Goal: Task Accomplishment & Management: Complete application form

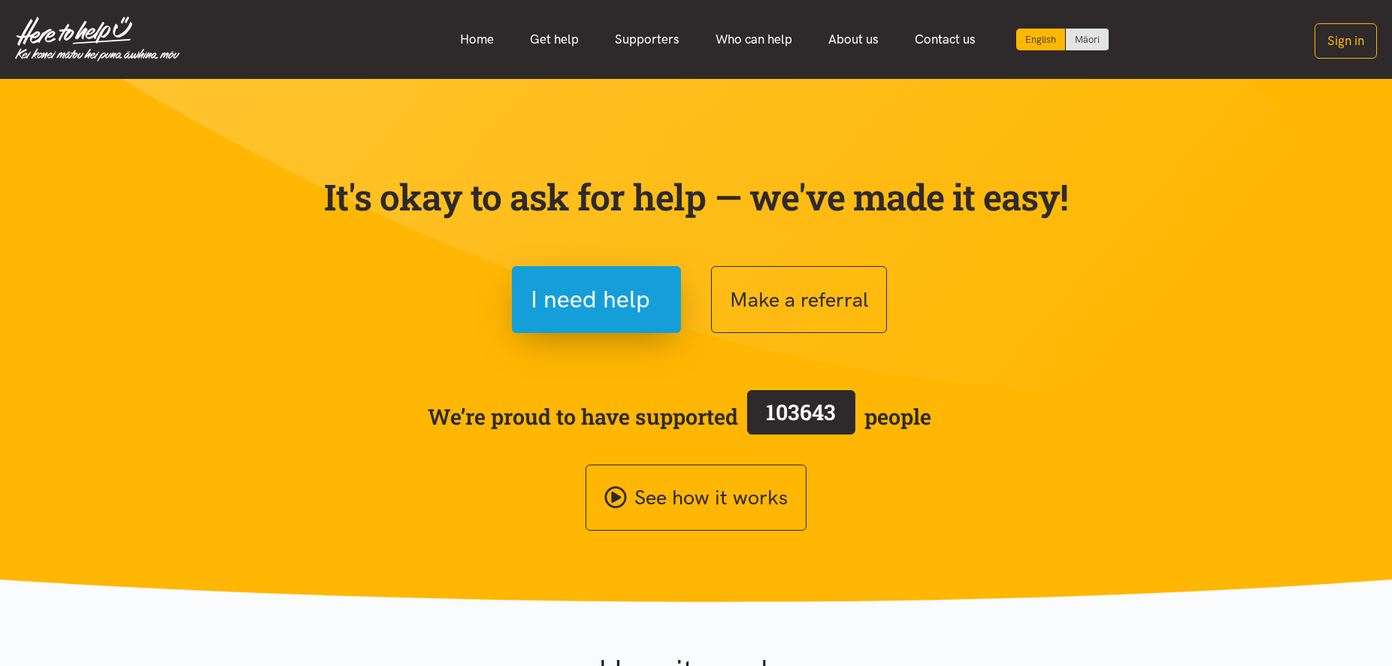
click at [1339, 36] on button "Sign in" at bounding box center [1345, 40] width 62 height 35
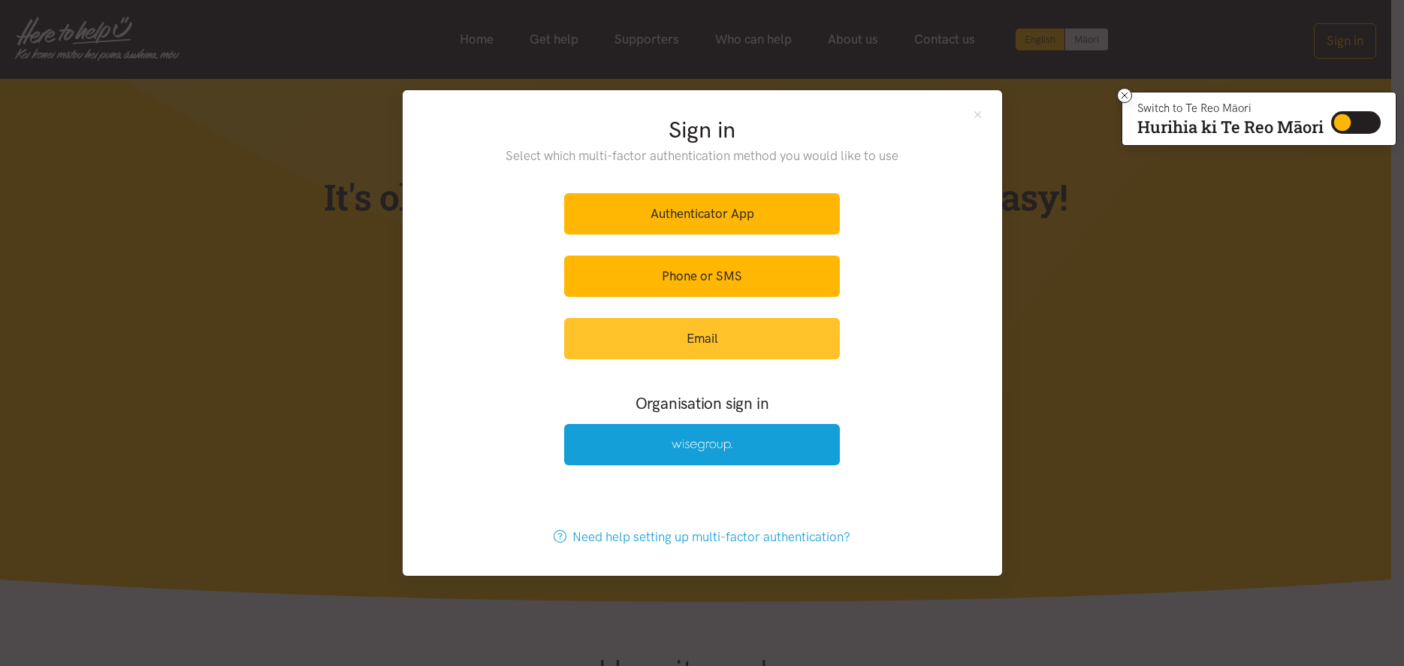
click at [708, 329] on link "Email" at bounding box center [702, 338] width 276 height 41
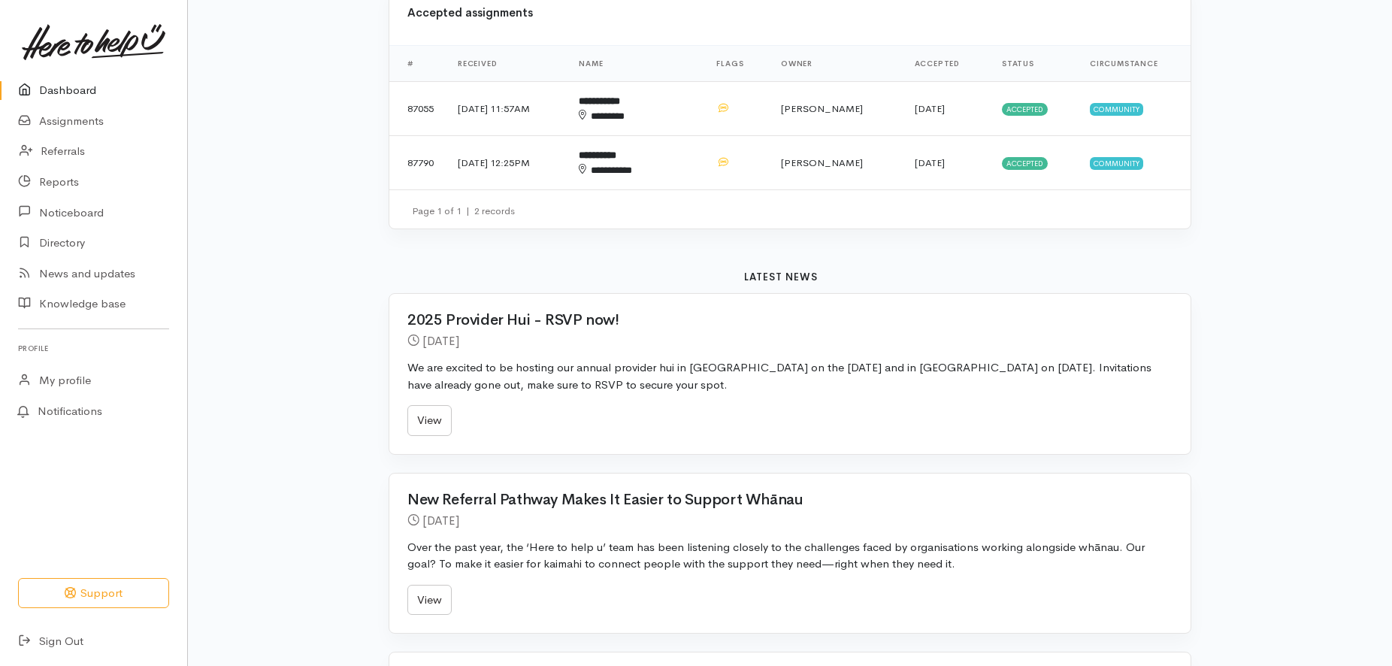
scroll to position [307, 0]
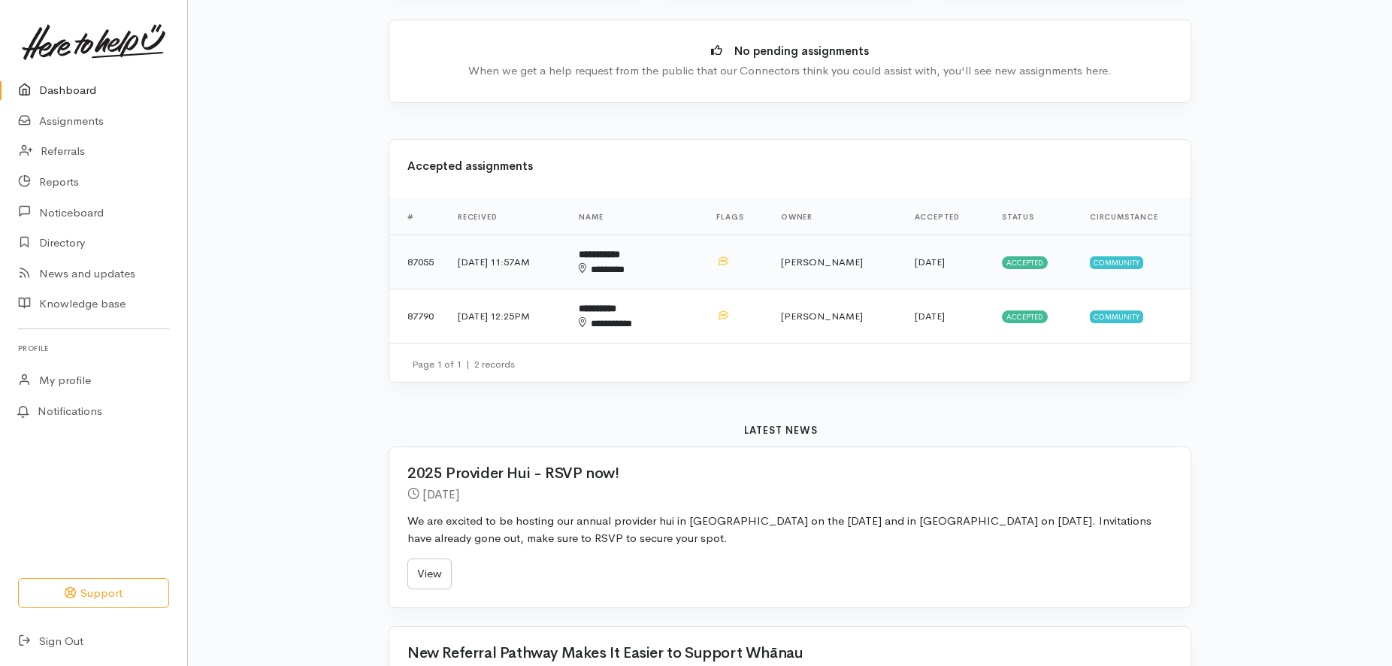
click at [620, 252] on b "**********" at bounding box center [599, 254] width 41 height 10
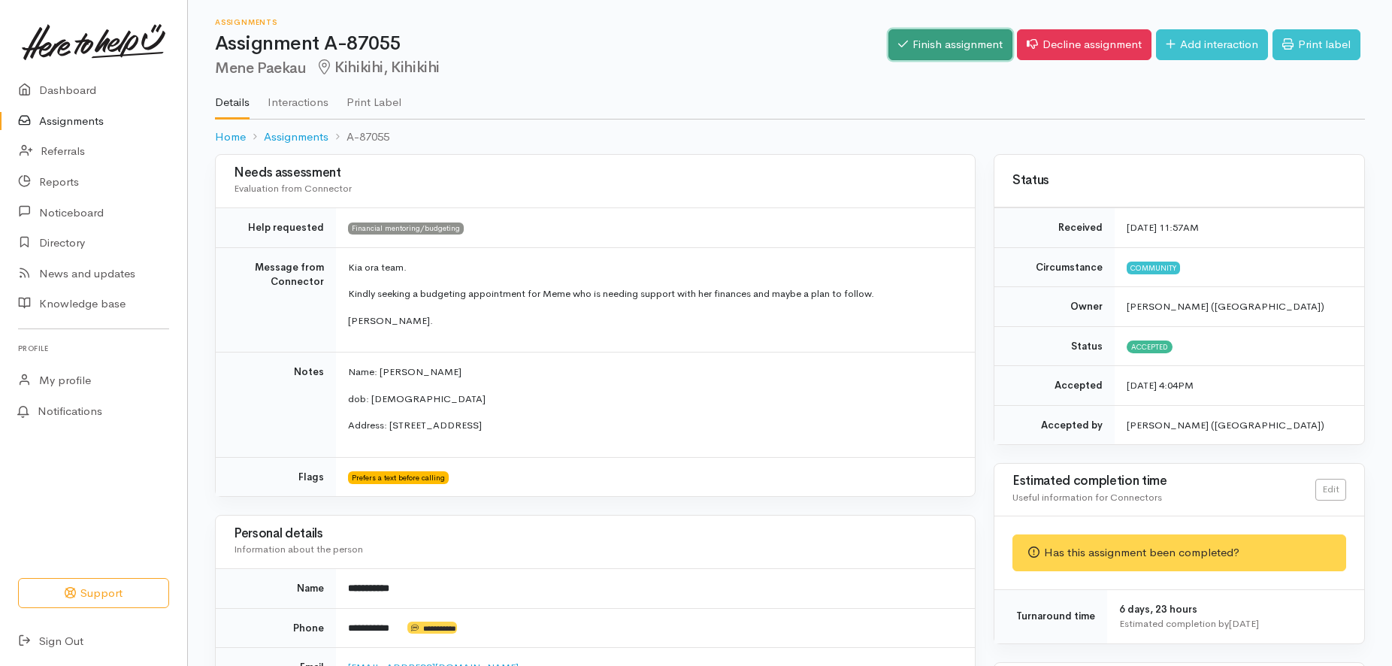
click at [917, 40] on link "Finish assignment" at bounding box center [950, 44] width 124 height 31
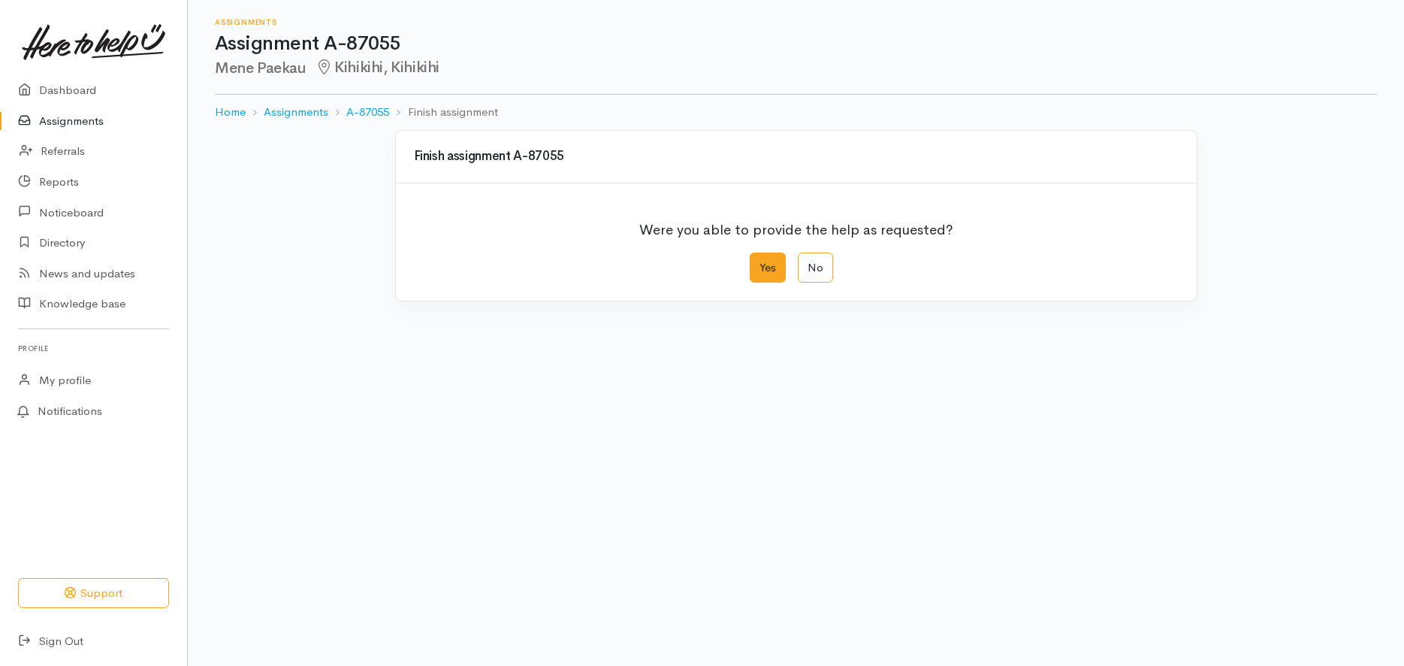
click at [770, 264] on label "Yes" at bounding box center [768, 267] width 36 height 31
click at [760, 262] on input "Yes" at bounding box center [755, 257] width 10 height 10
radio input "true"
click at [431, 428] on textarea "Comments" at bounding box center [659, 442] width 504 height 47
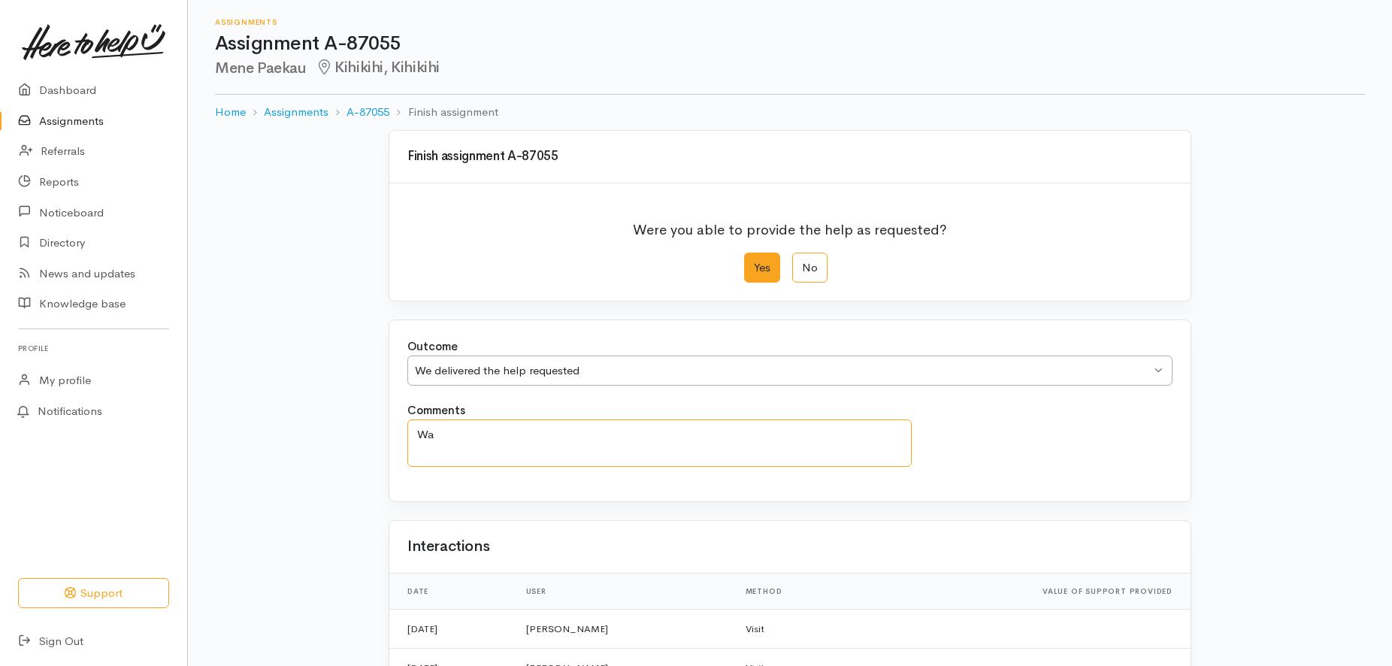
type textarea "W"
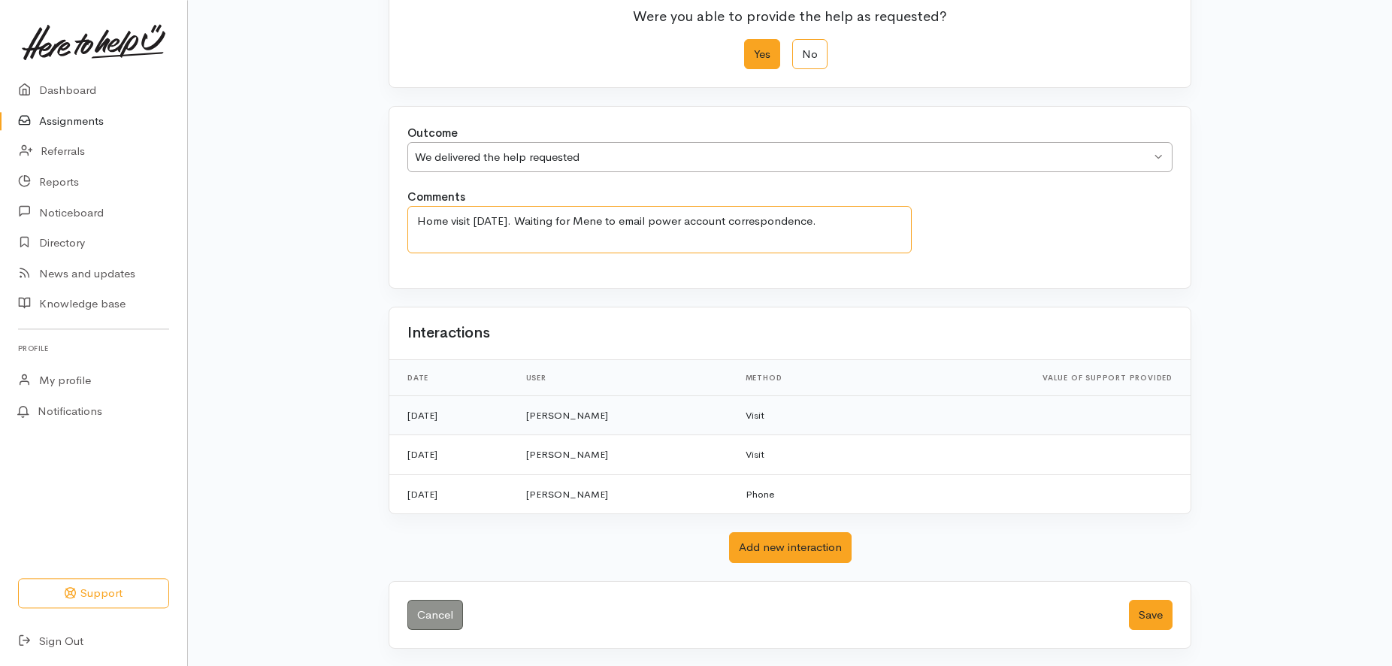
scroll to position [214, 0]
click at [417, 220] on textarea "Home visit 18th September 2025. Waiting for Mene to email power account corresp…" at bounding box center [659, 228] width 504 height 47
type textarea "Three Home visits, 20th & 27th August + 18th September 2025. Waiting for Mene t…"
click at [788, 549] on button "Add new interaction" at bounding box center [790, 546] width 122 height 31
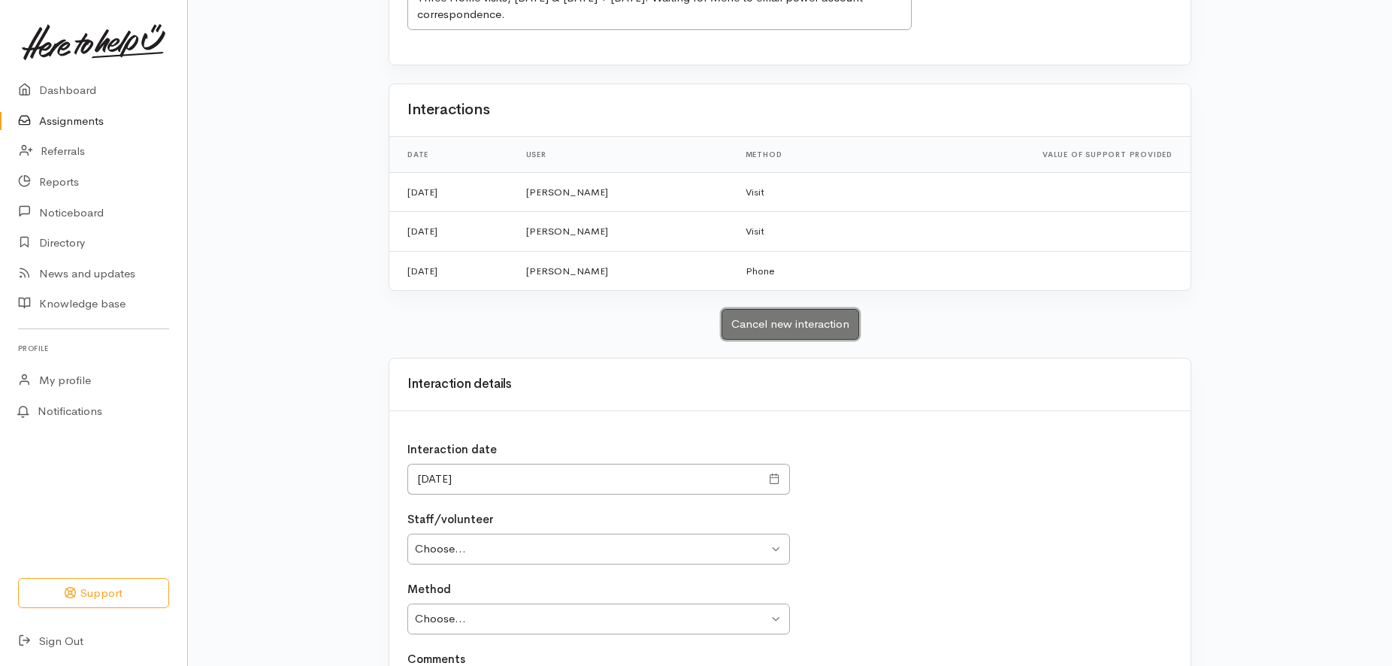
scroll to position [444, 0]
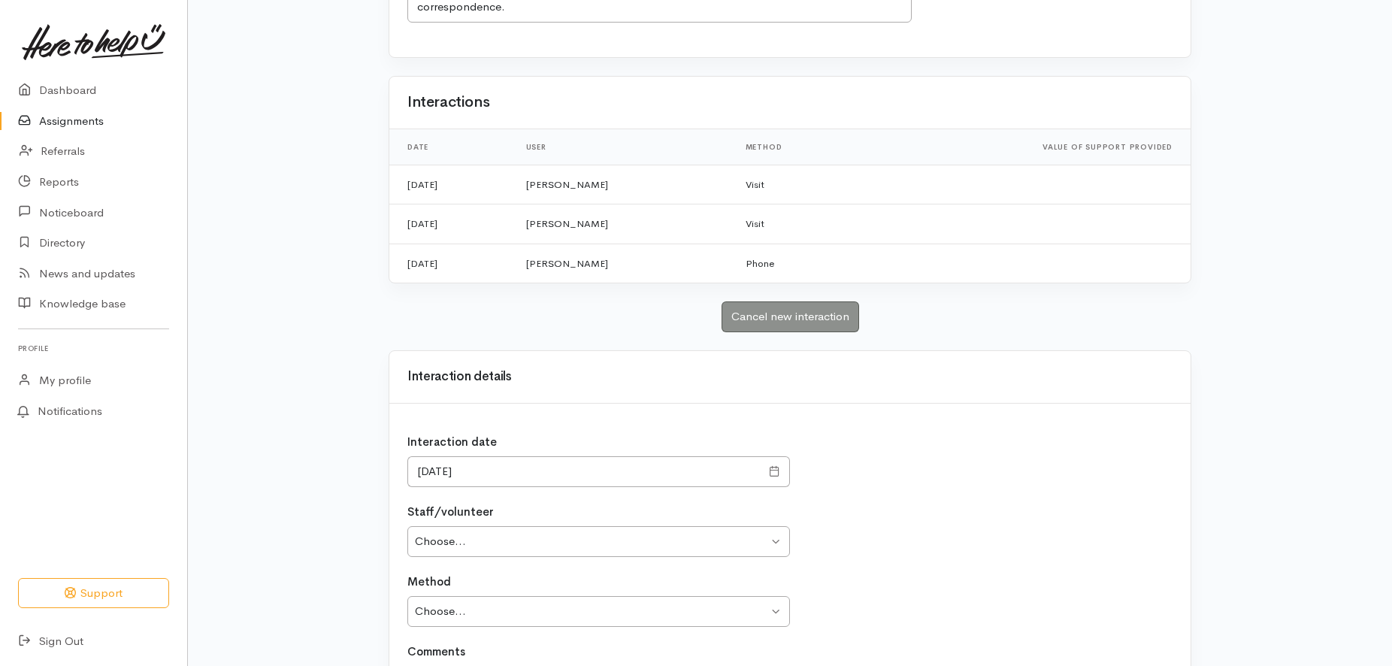
click at [777, 474] on span at bounding box center [774, 471] width 11 height 17
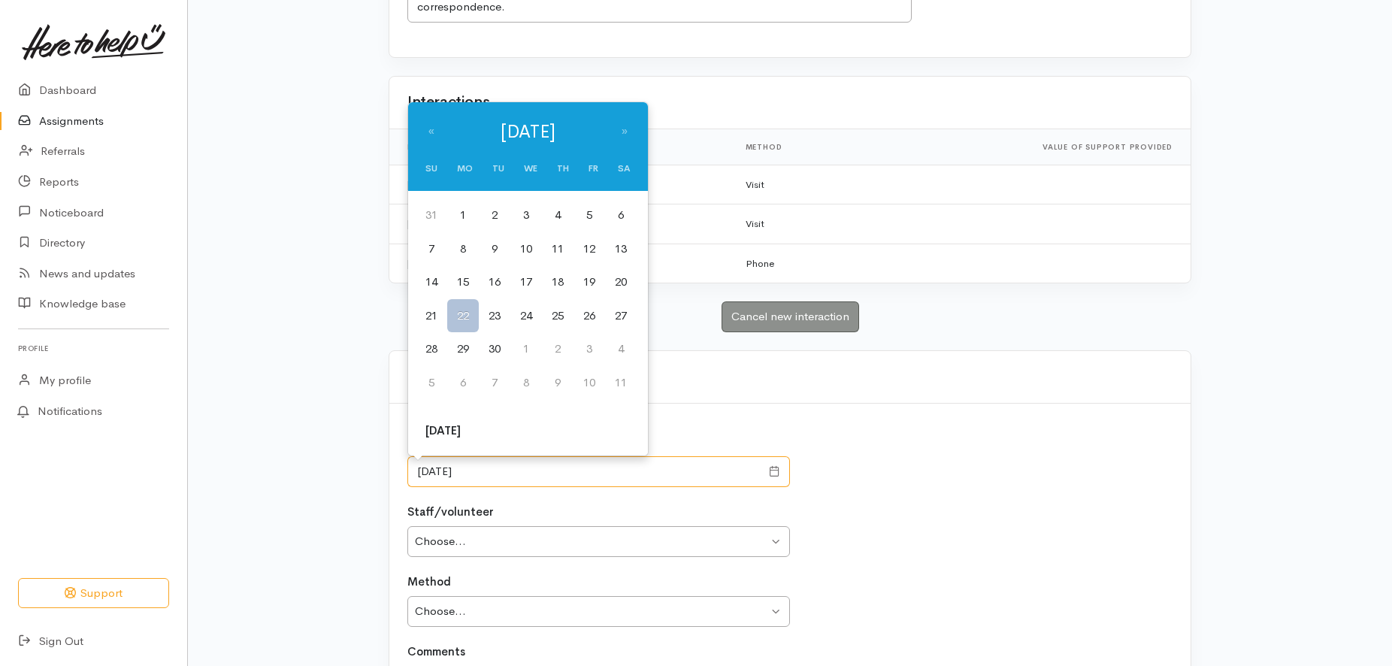
drag, startPoint x: 487, startPoint y: 466, endPoint x: 411, endPoint y: 452, distance: 77.2
click at [430, 465] on input "22/09/2025" at bounding box center [583, 471] width 353 height 31
click at [563, 280] on td "18" at bounding box center [558, 282] width 32 height 34
type input "18/09/2025"
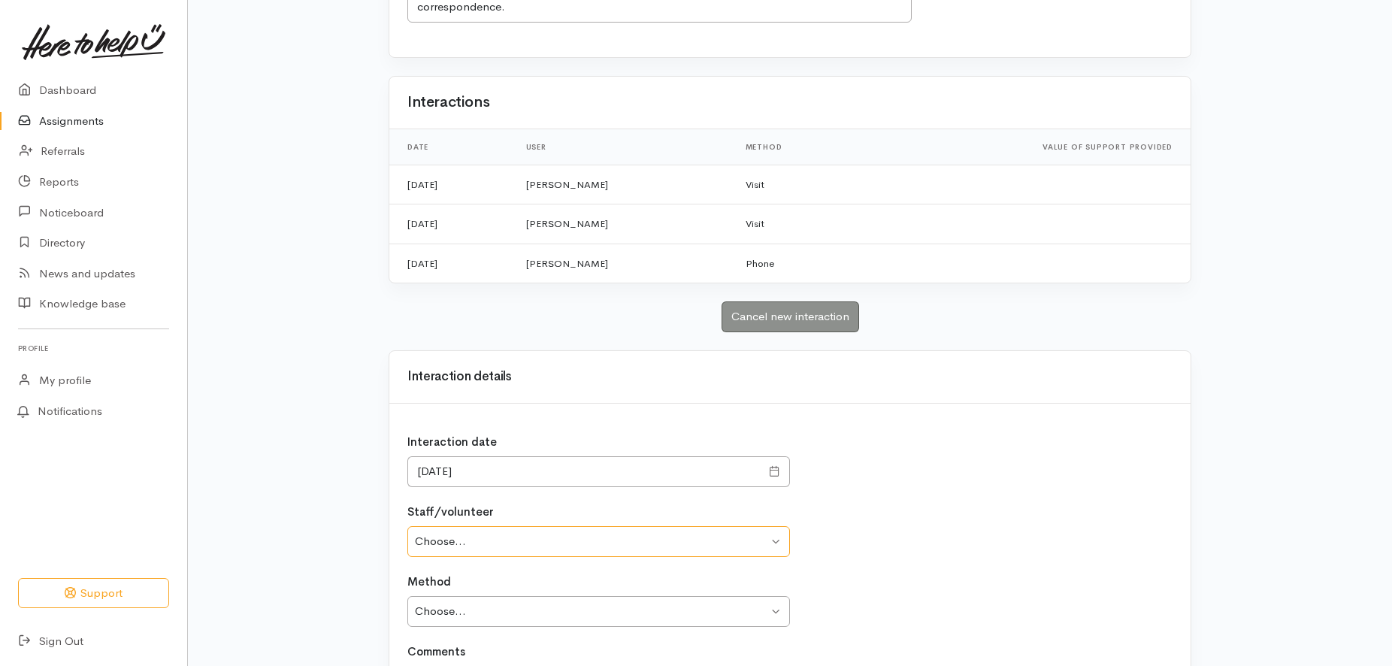
click at [407, 526] on select "Choose... Ange Holt Kane Rangitonga Michele Tamaki - Rangitonga Sue Goodridge F…" at bounding box center [598, 541] width 382 height 31
select select "924"
click option "[PERSON_NAME]" at bounding box center [0, 0] width 0 height 0
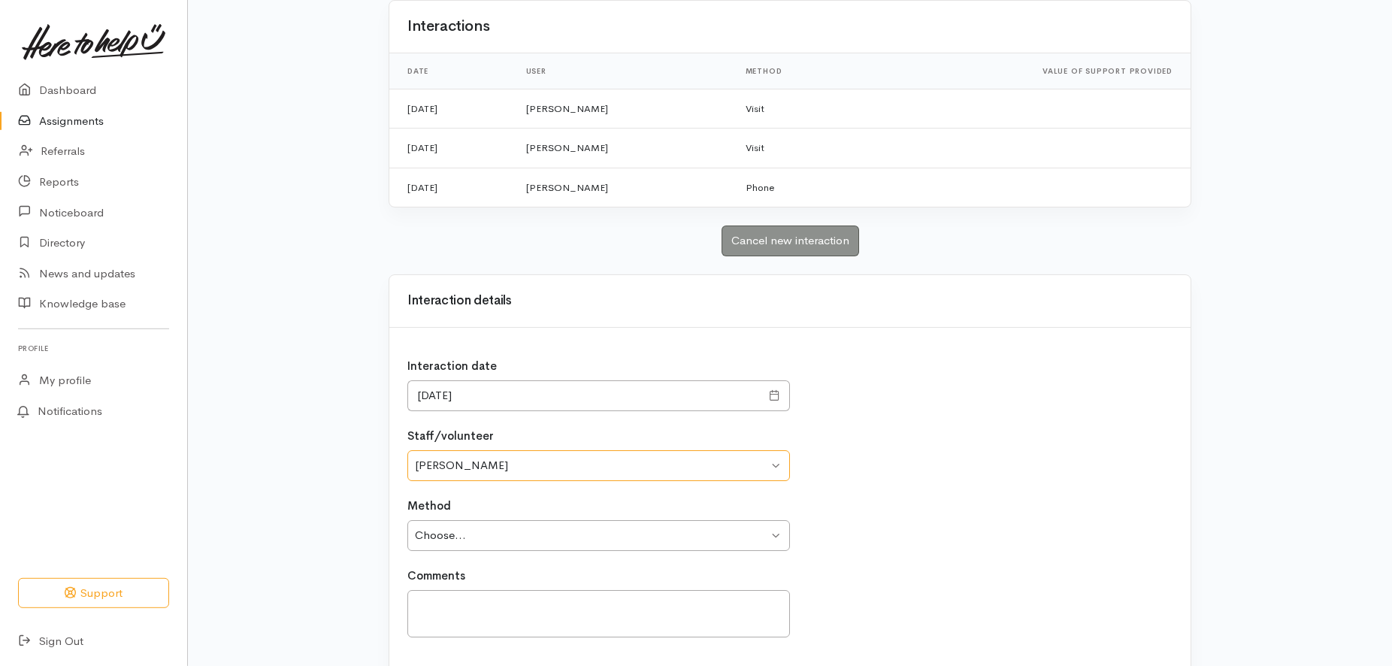
scroll to position [597, 0]
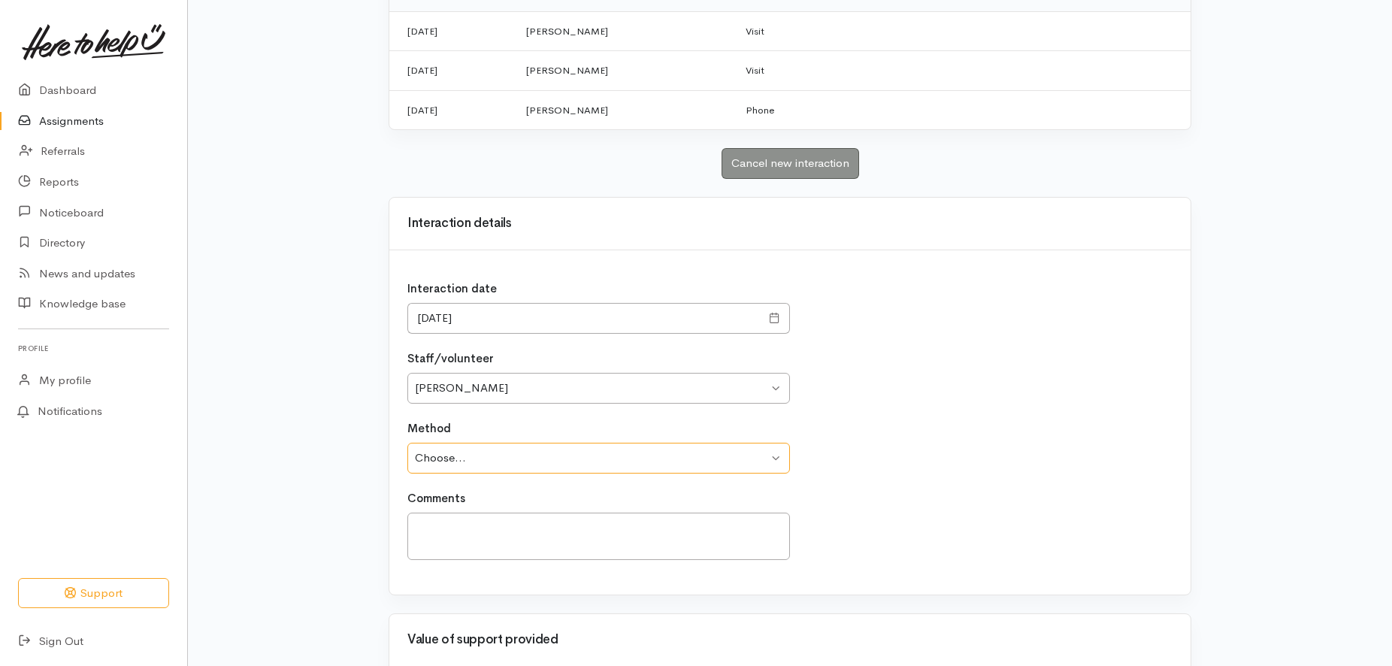
click at [407, 443] on select "Choose... Phone Visit Other" at bounding box center [598, 458] width 382 height 31
select select "2"
click option "Visit" at bounding box center [0, 0] width 0 height 0
click at [431, 525] on textarea "Comments" at bounding box center [598, 535] width 382 height 47
click at [709, 525] on textarea "New puppy. Still waiting for power company but couldn't give me details." at bounding box center [598, 535] width 382 height 47
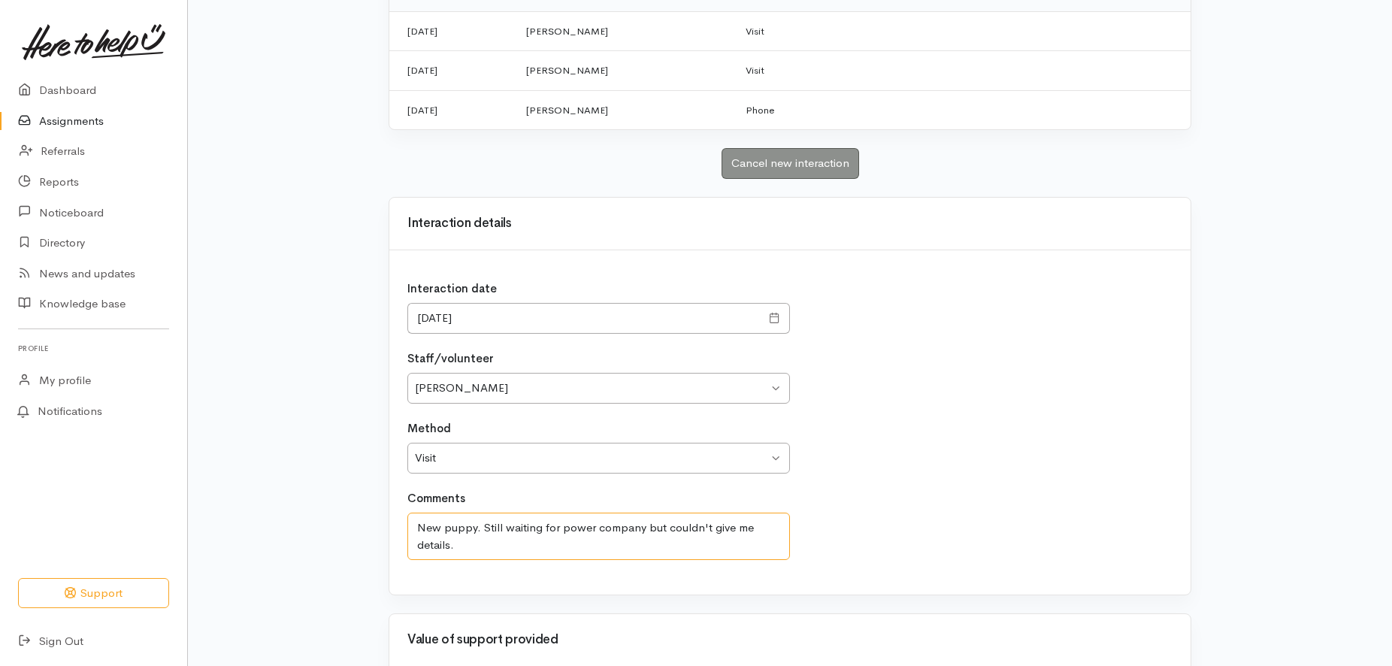
drag, startPoint x: 709, startPoint y: 527, endPoint x: 731, endPoint y: 531, distance: 22.1
click at [731, 531] on textarea "New puppy. Still waiting for power company but couldn't give me details." at bounding box center [598, 535] width 382 height 47
click at [550, 548] on textarea "New puppy. Still waiting for power company but couldn't find correspondence on …" at bounding box center [598, 535] width 382 height 47
drag, startPoint x: 482, startPoint y: 530, endPoint x: 662, endPoint y: 532, distance: 179.6
click at [662, 532] on textarea "New puppy. Still waiting for power company but couldn't find correspondence on …" at bounding box center [598, 535] width 382 height 47
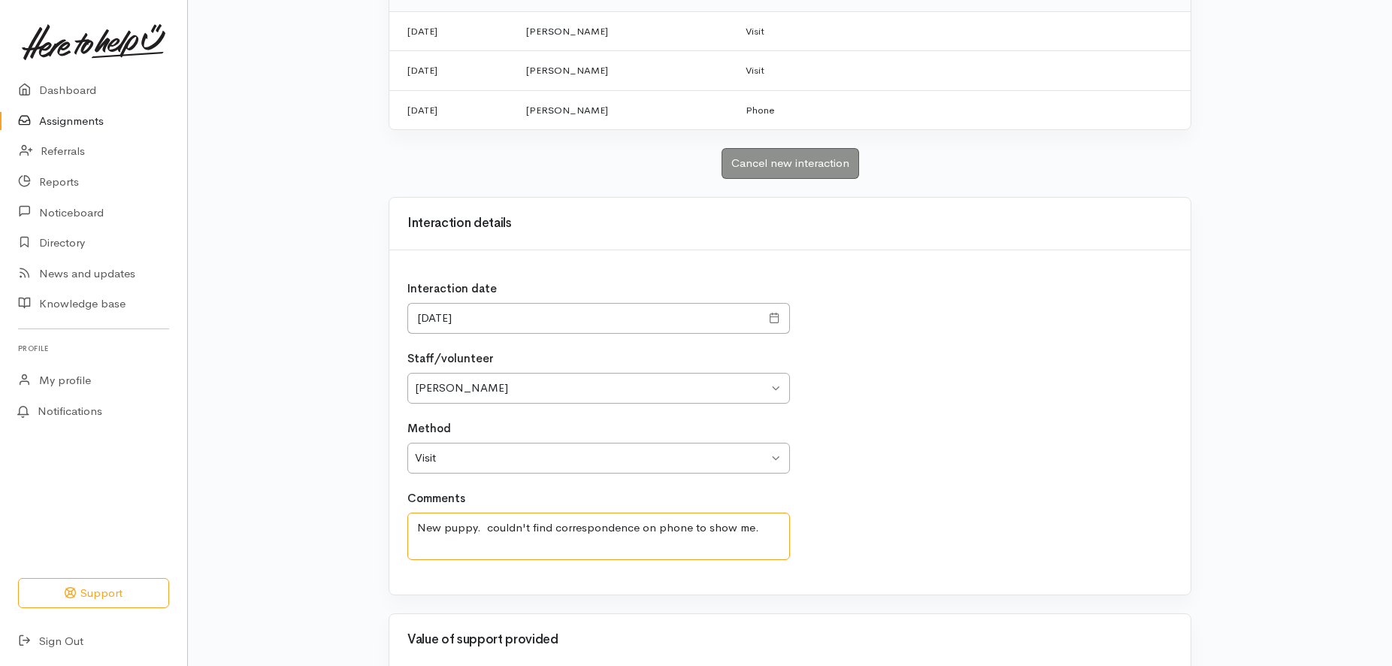
click at [761, 527] on textarea "New puppy. couldn't find correspondence on phone to show me." at bounding box center [598, 535] width 382 height 47
paste textarea "Still waiting for power company but"
click at [487, 530] on textarea "New puppy. couldn't find correspondence on phone to show me.Still waiting for p…" at bounding box center [598, 535] width 382 height 47
click at [514, 527] on textarea "New puppy. Couldn't find correspondence on phone to show me.Still waiting for p…" at bounding box center [598, 535] width 382 height 47
click at [522, 527] on textarea "New puppy. Could n't find correspondence on phone to show me.Still waiting for …" at bounding box center [598, 535] width 382 height 47
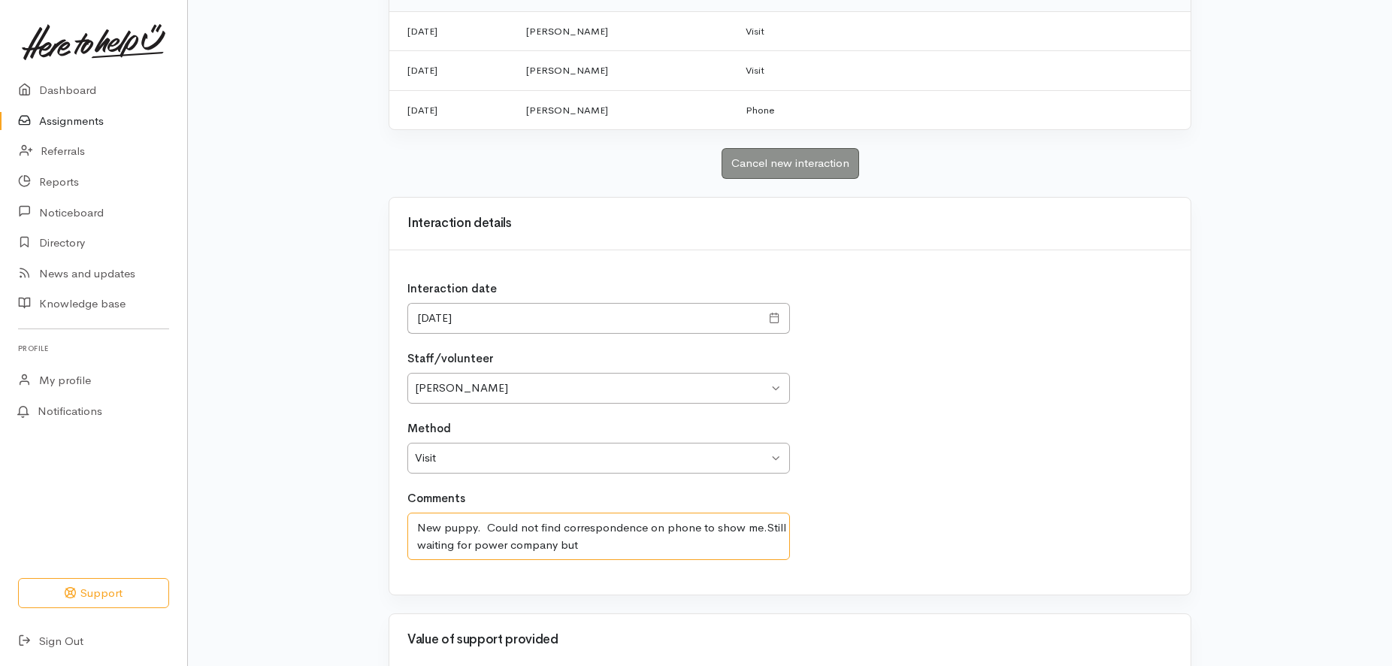
click at [754, 527] on textarea "New puppy. Could not find correspondence on phone to show me.Still waiting for …" at bounding box center [598, 535] width 382 height 47
click at [522, 546] on textarea "New puppy. Could not find correspondence on phone to show me about power compan…" at bounding box center [598, 535] width 382 height 47
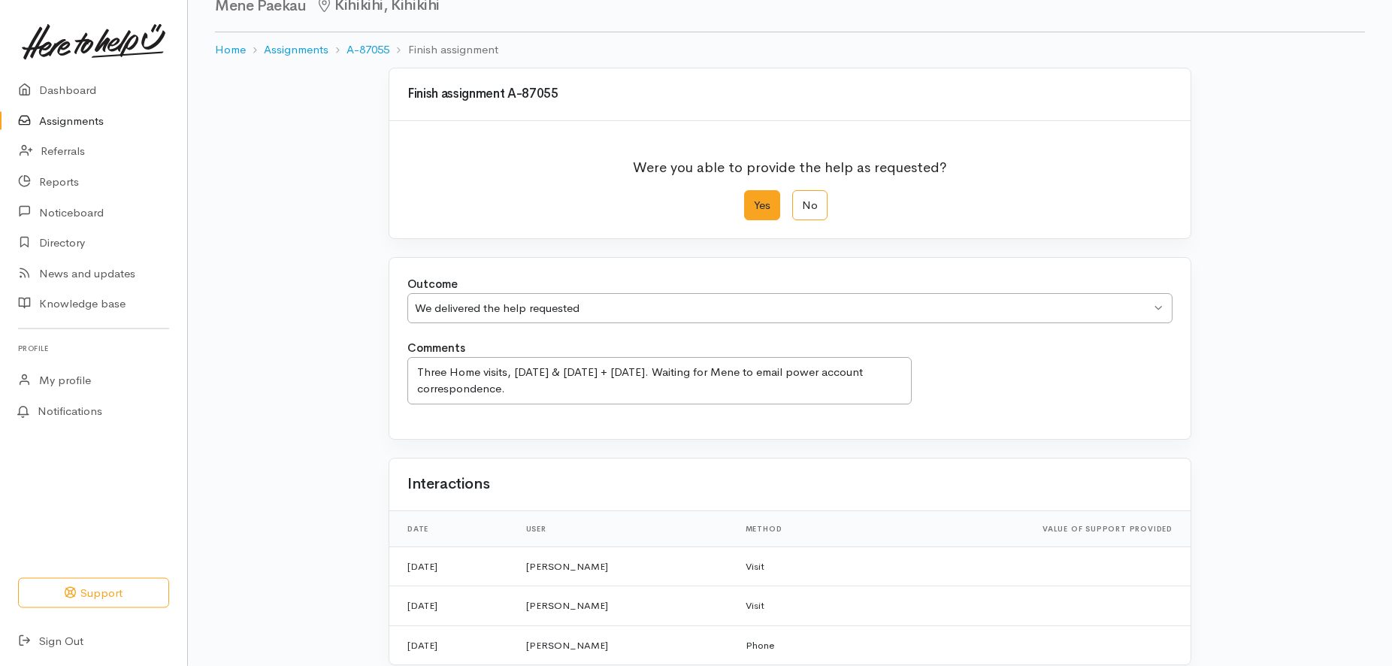
scroll to position [61, 0]
type textarea "New puppy. Could not find correspondence on phone to show me about power compan…"
click at [809, 204] on label "No" at bounding box center [809, 207] width 35 height 31
click at [802, 201] on input "No" at bounding box center [797, 197] width 10 height 10
radio input "true"
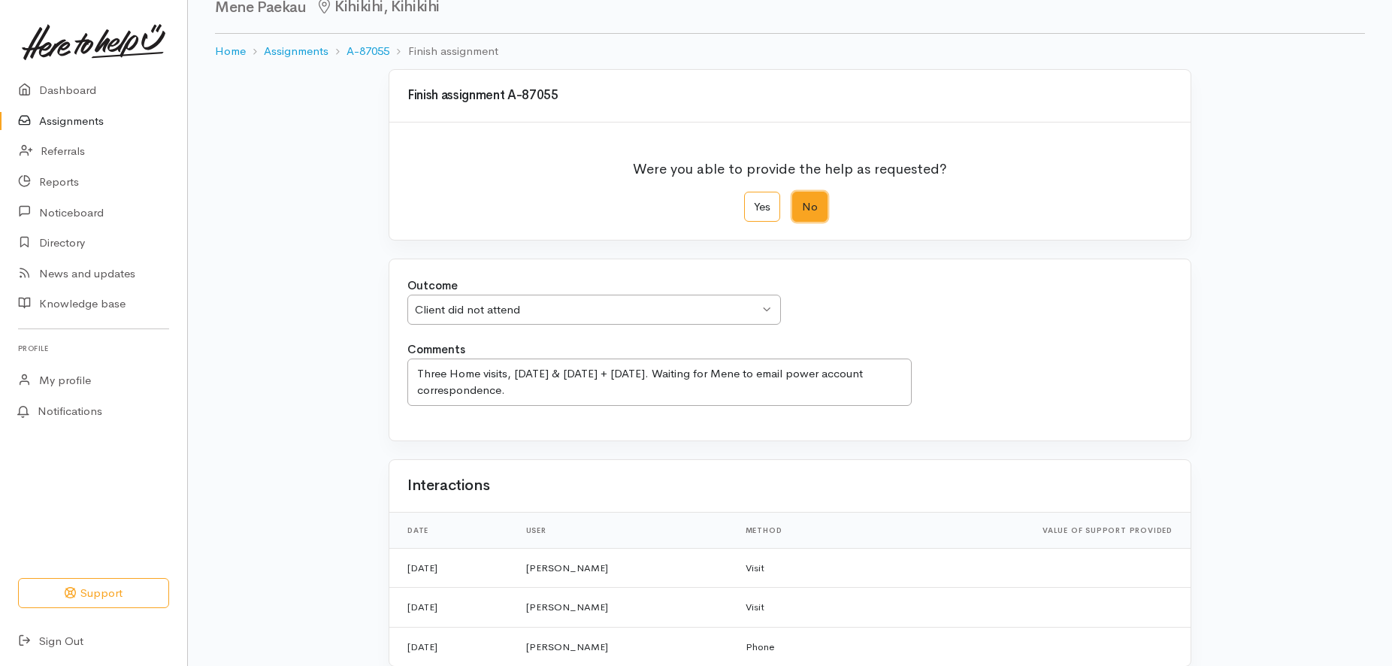
click at [765, 307] on div "Client did not attend Client did not attend" at bounding box center [593, 310] width 373 height 31
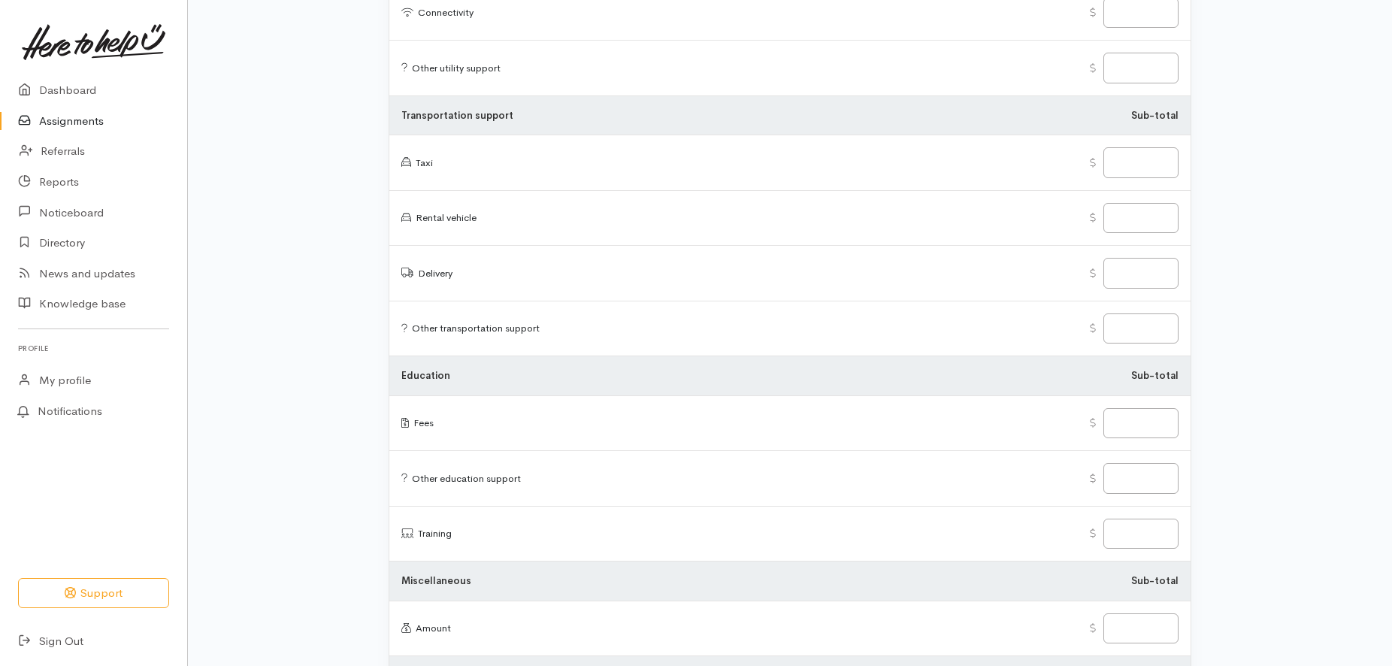
scroll to position [2504, 0]
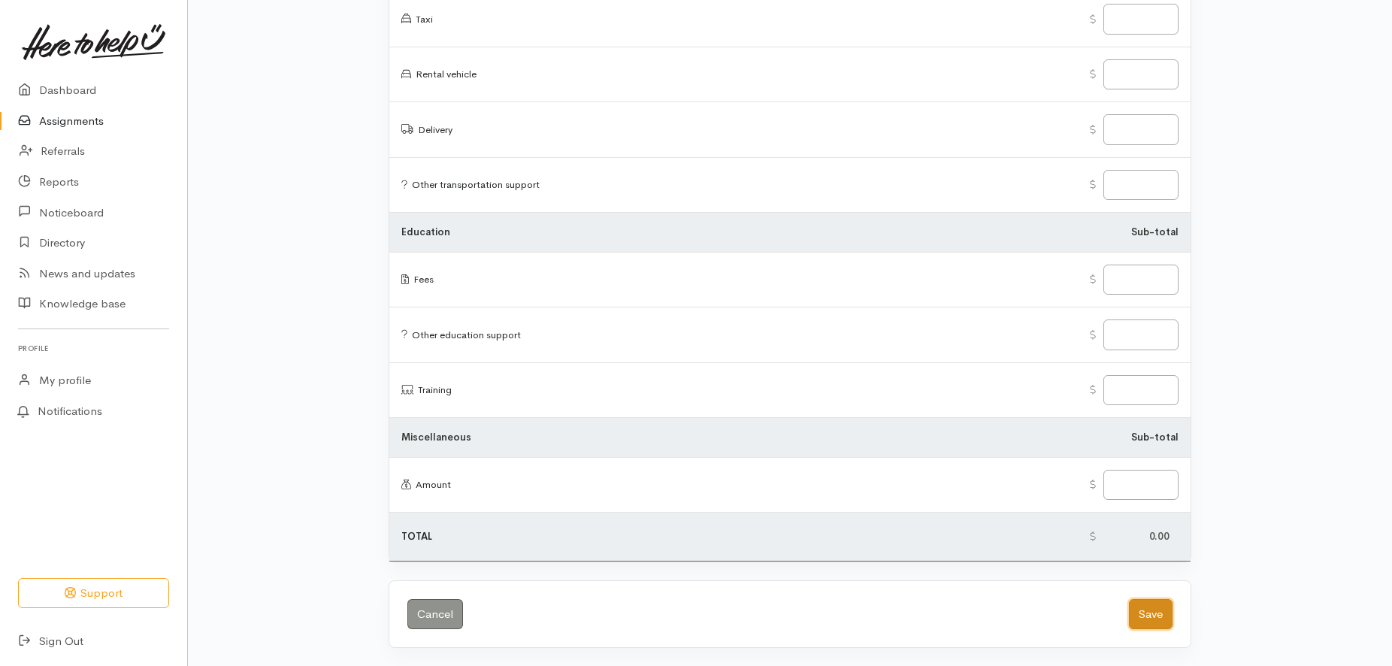
click at [1144, 607] on button "Save" at bounding box center [1151, 614] width 44 height 31
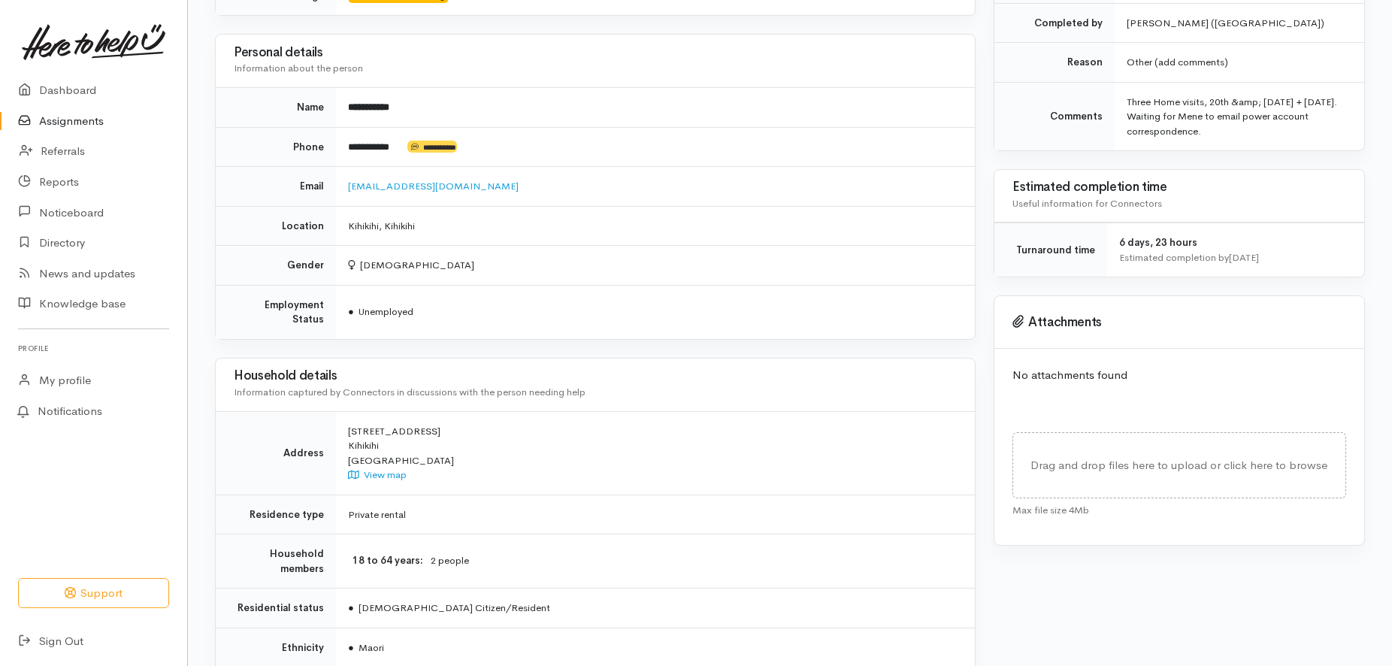
scroll to position [316, 0]
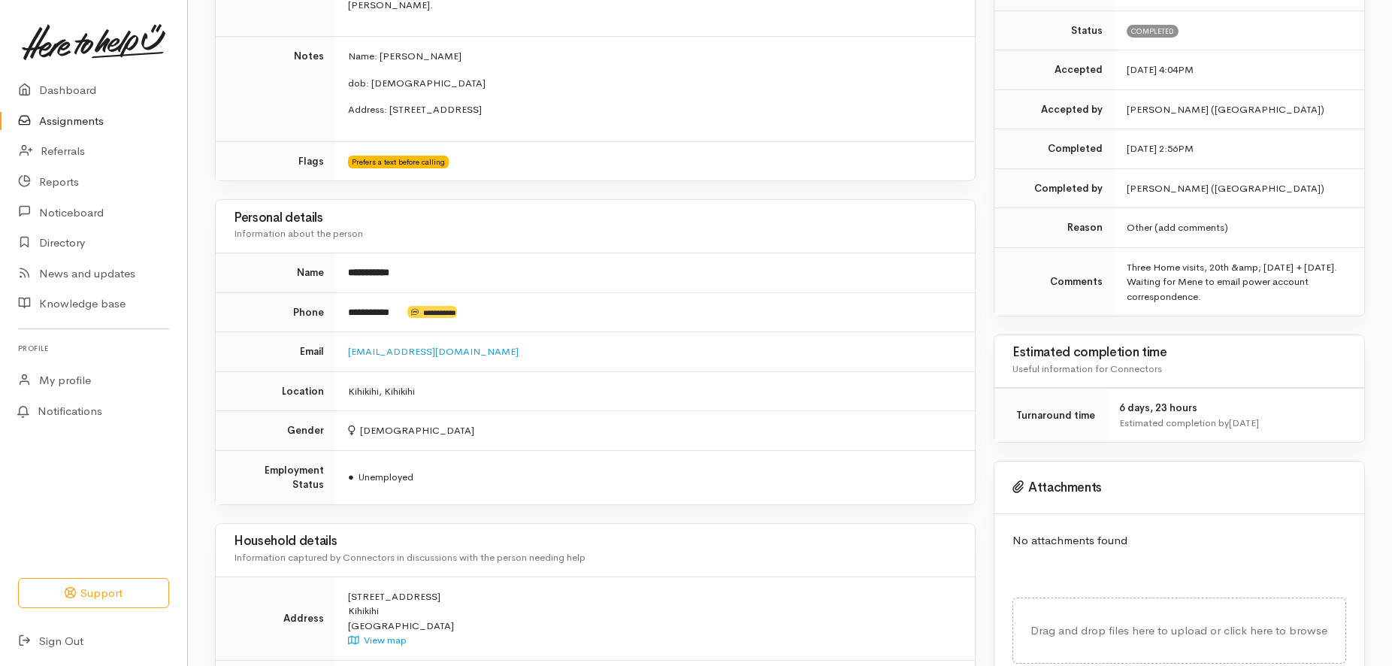
click at [1189, 264] on td "Three Home visits, 20th &amp; [DATE] + [DATE]. Waiting for Mene to email power …" at bounding box center [1238, 281] width 249 height 68
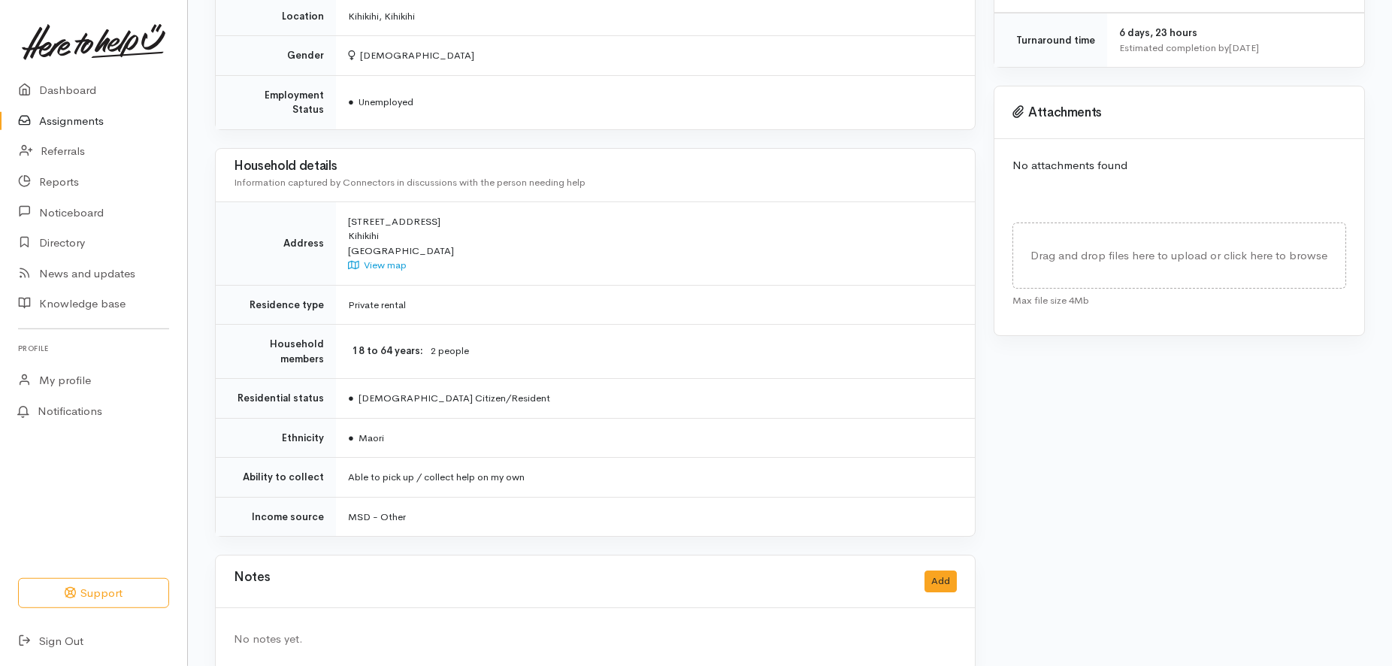
scroll to position [699, 0]
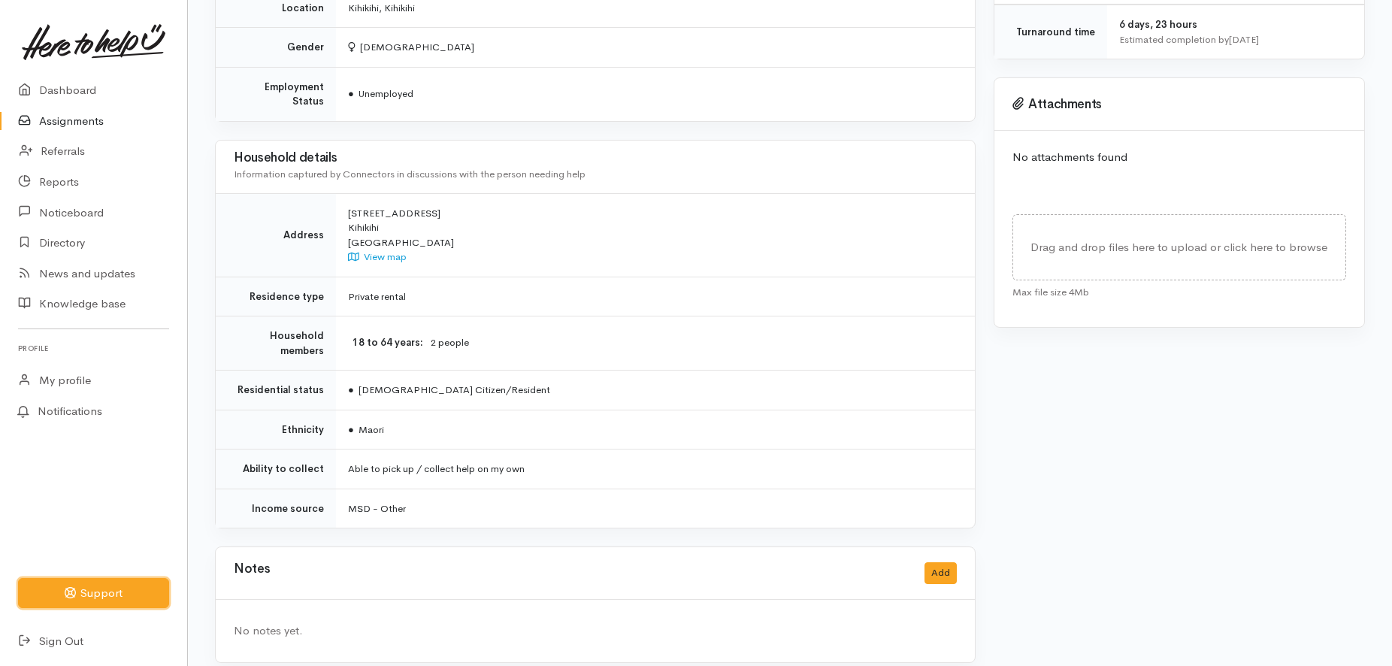
click at [90, 588] on button "Support" at bounding box center [93, 593] width 151 height 31
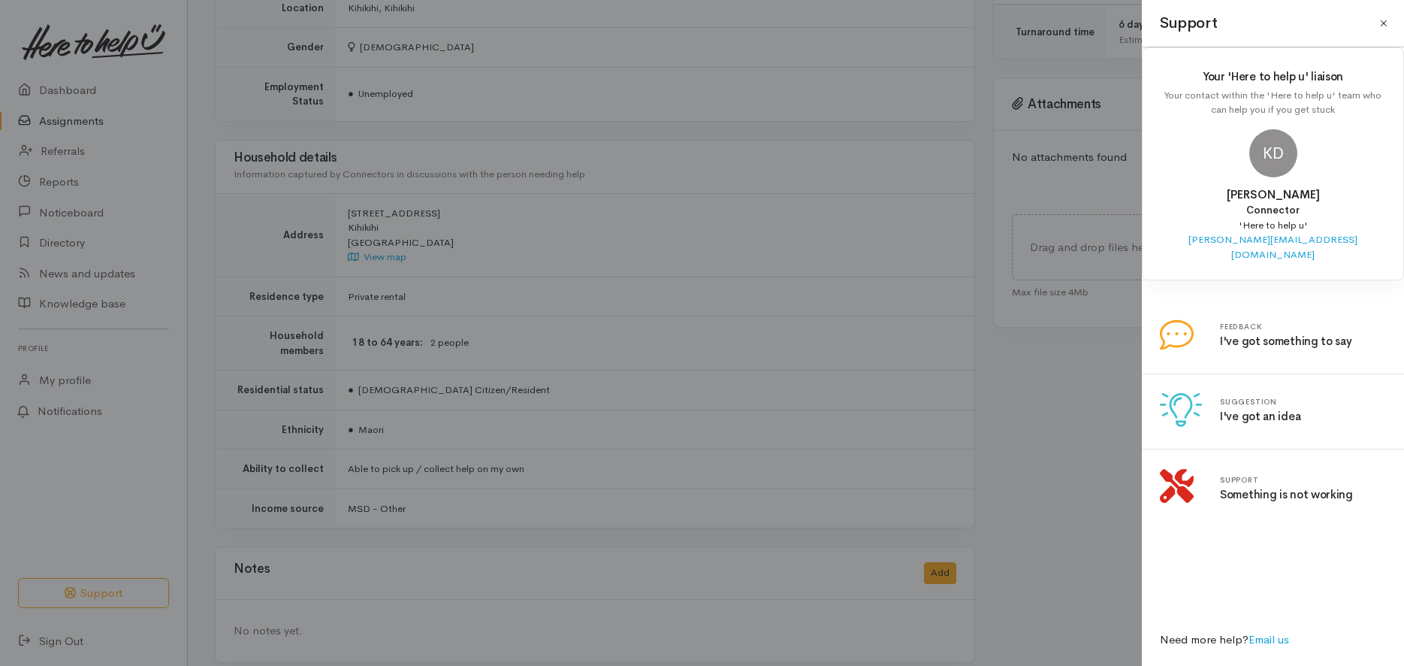
click at [1386, 24] on button "Close" at bounding box center [1384, 23] width 24 height 24
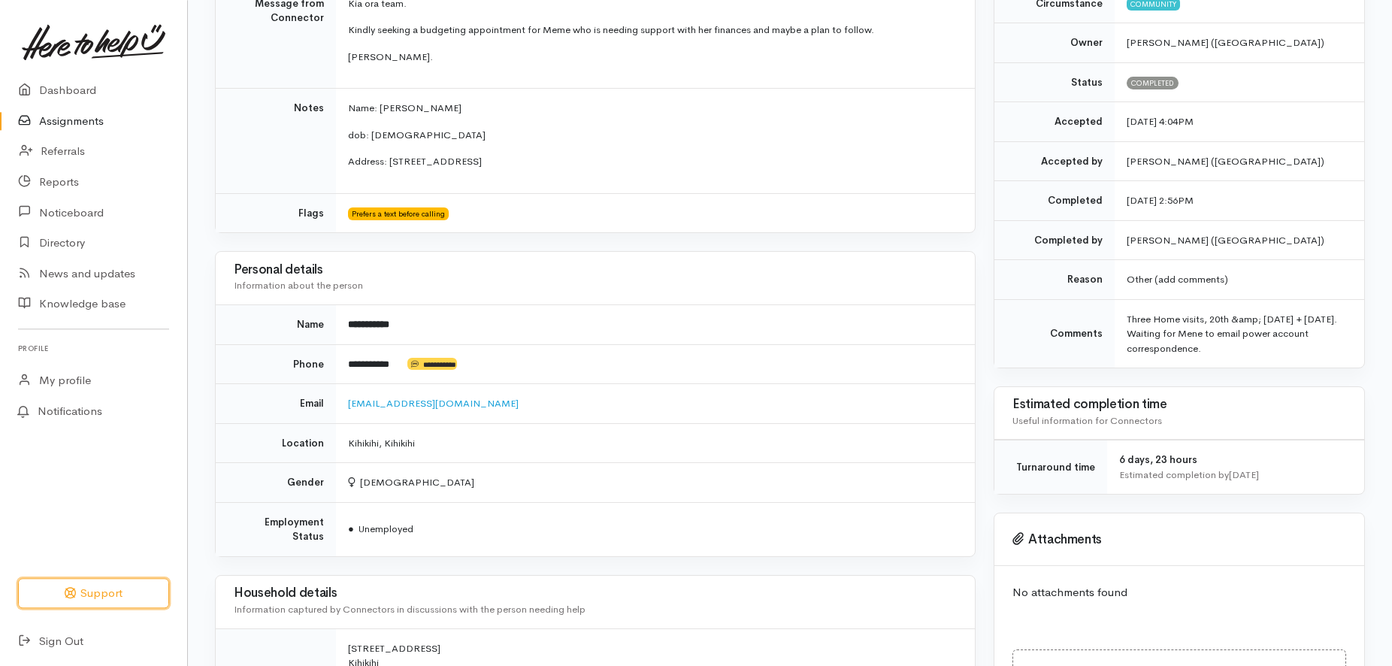
scroll to position [86, 0]
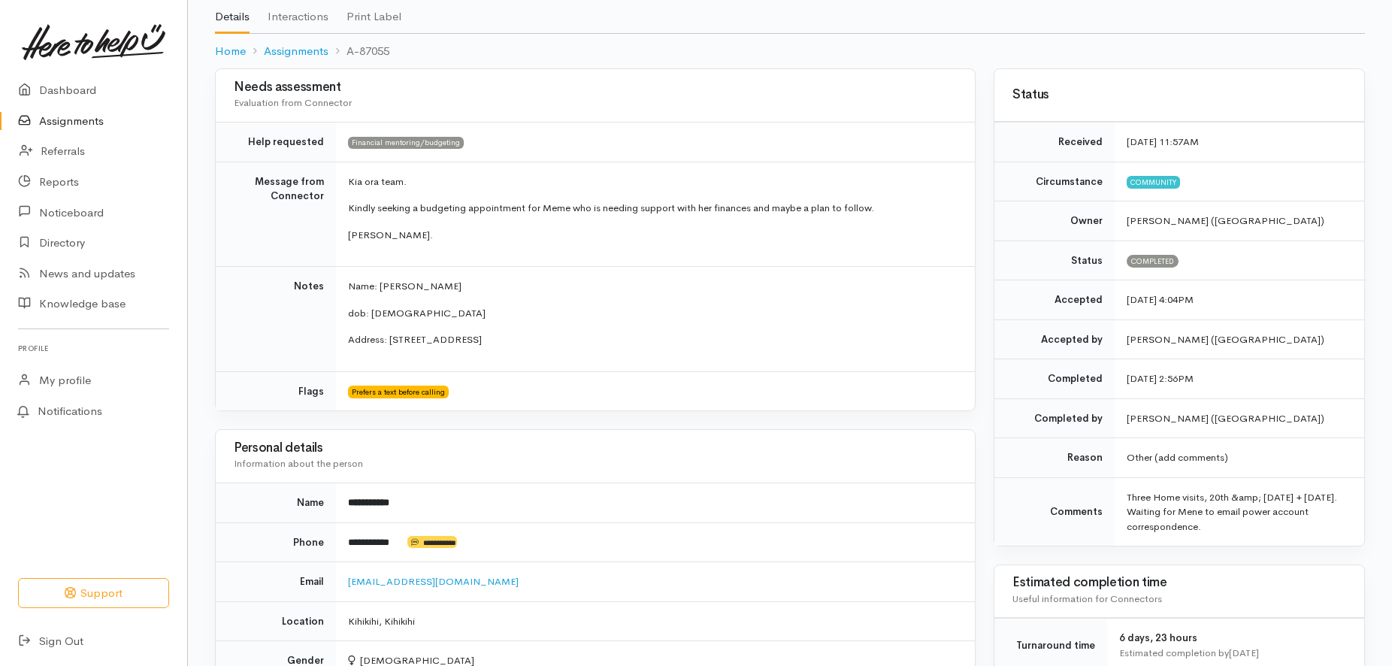
click at [293, 10] on link "Interactions" at bounding box center [298, 11] width 61 height 42
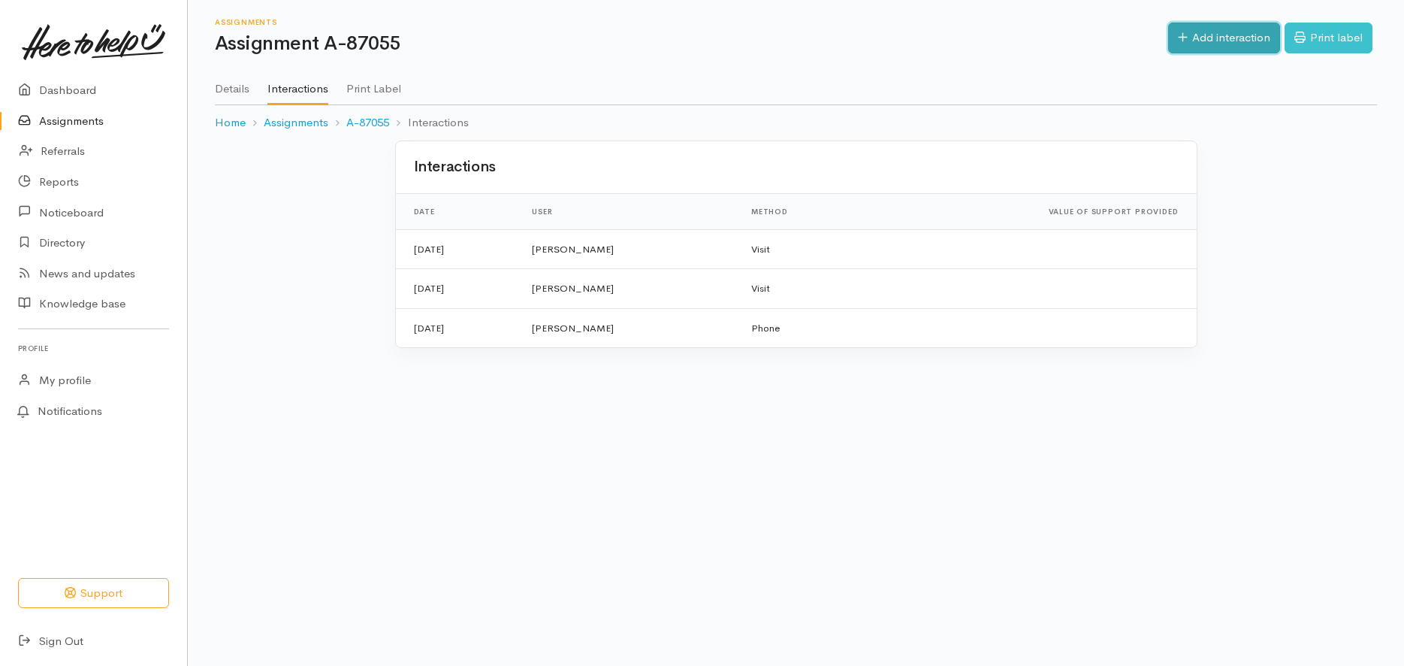
click at [1212, 33] on link "Add interaction" at bounding box center [1224, 38] width 112 height 31
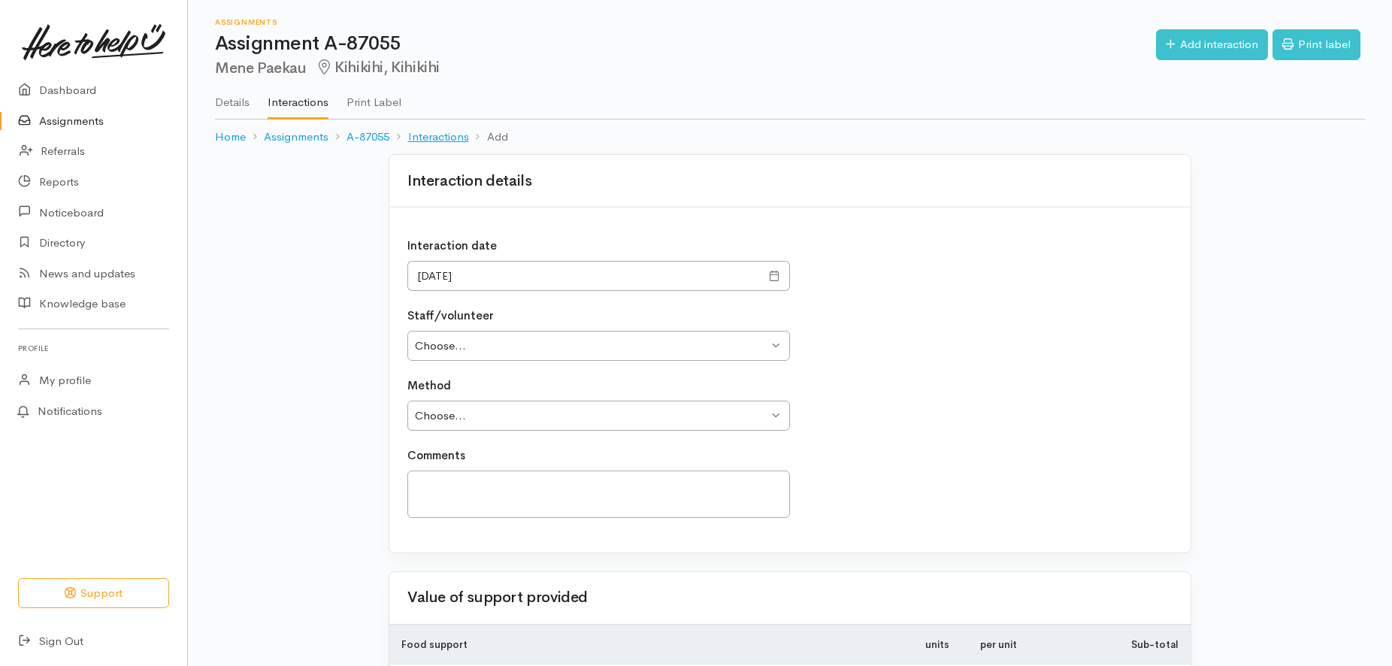
click at [424, 135] on link "Interactions" at bounding box center [438, 136] width 61 height 17
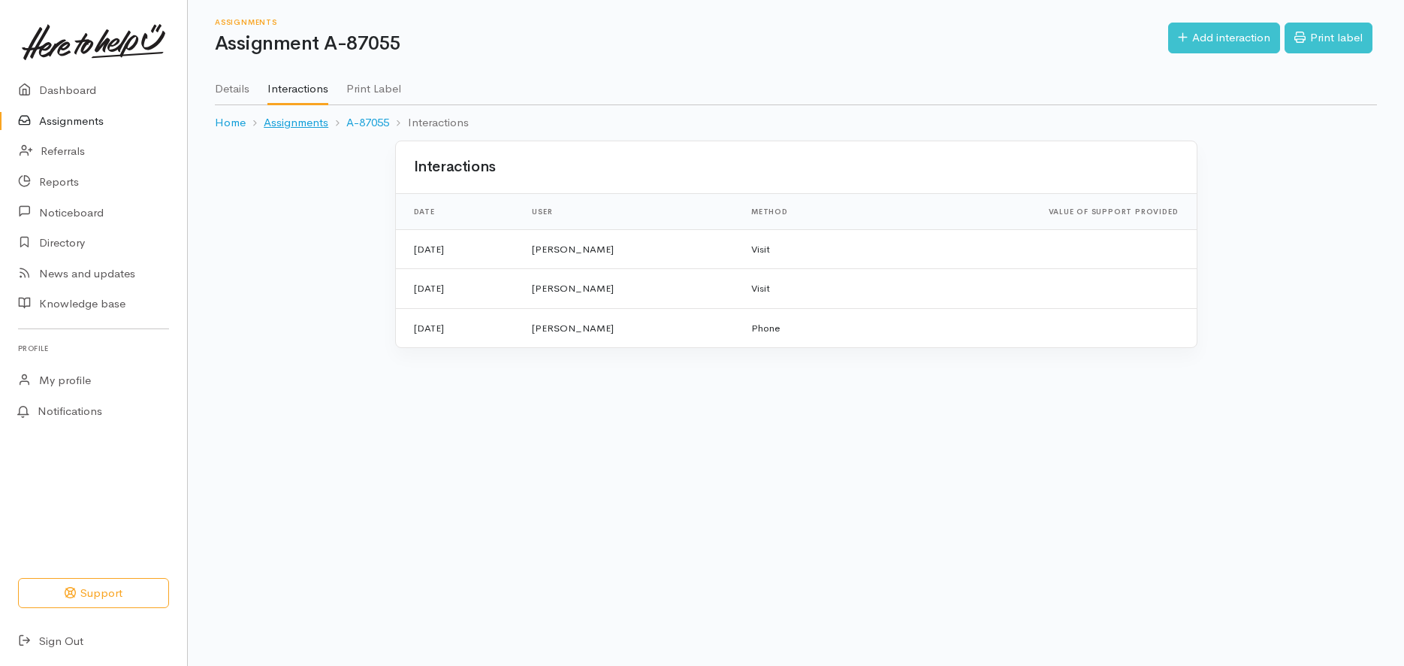
click at [286, 122] on link "Assignments" at bounding box center [296, 122] width 65 height 17
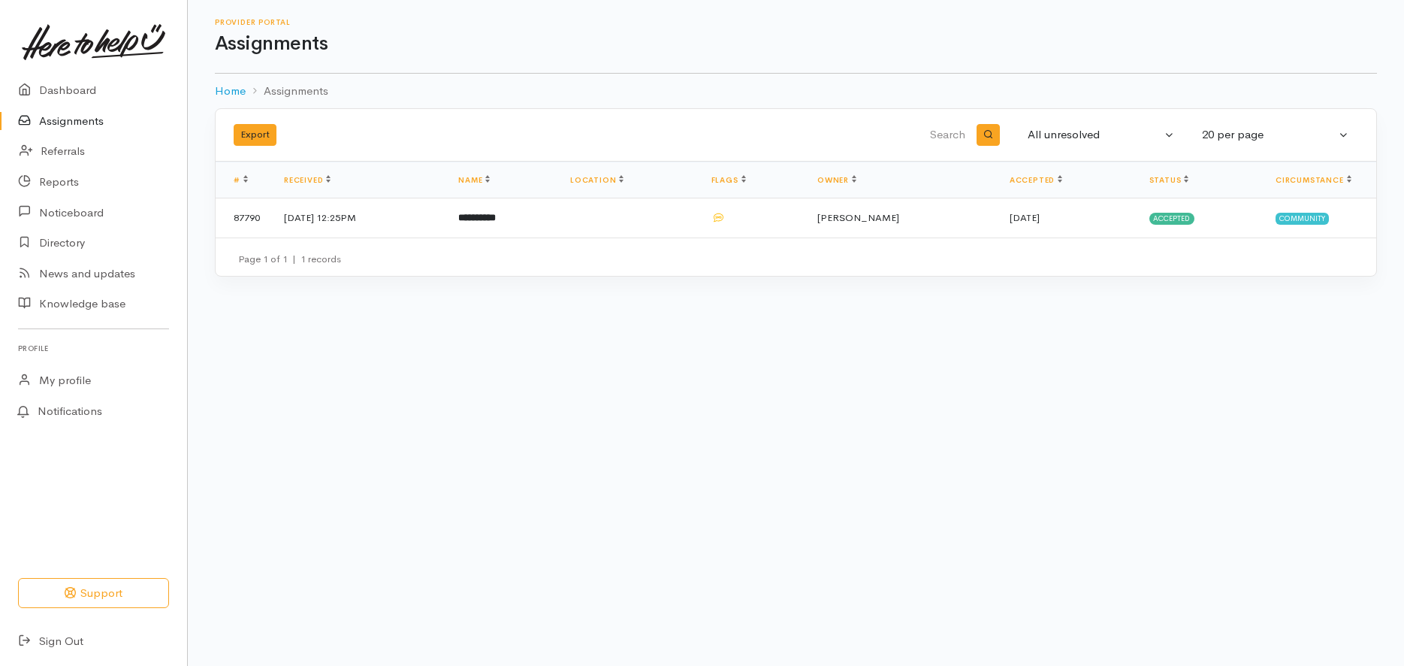
click at [62, 119] on link "Assignments" at bounding box center [93, 121] width 187 height 31
click at [56, 147] on link "Referrals" at bounding box center [93, 151] width 187 height 31
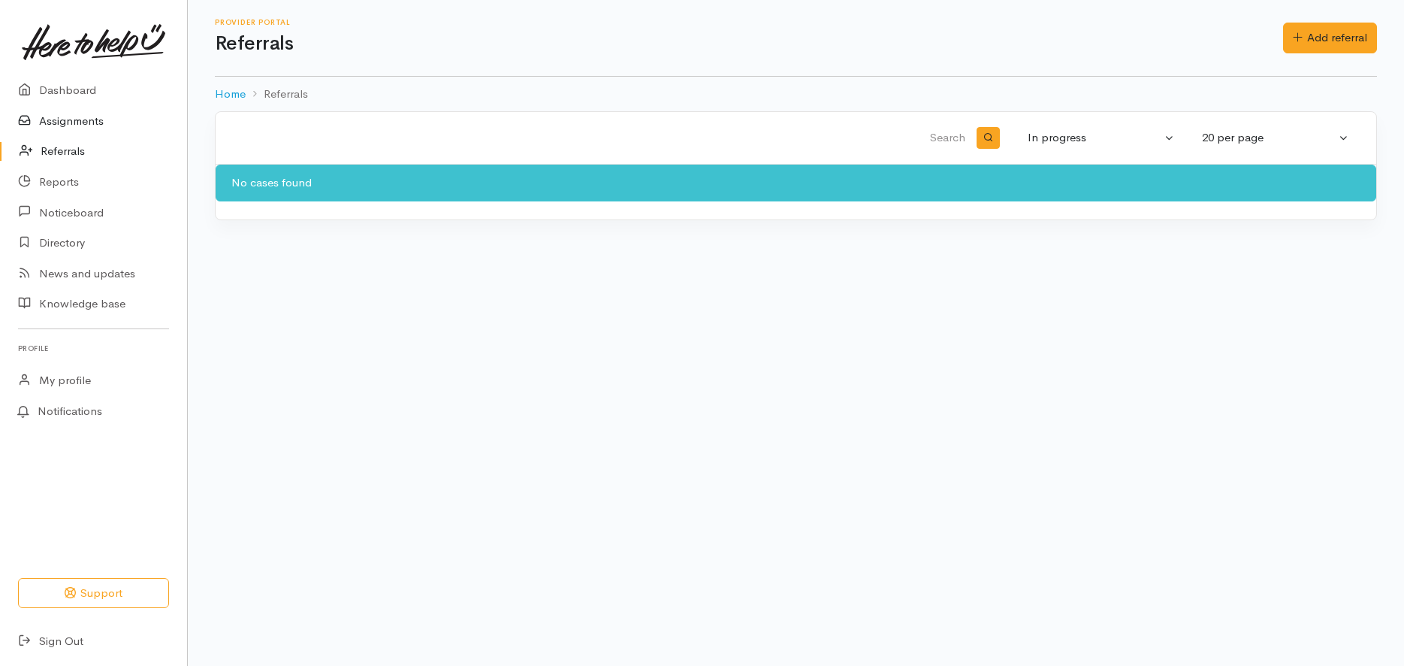
click at [61, 119] on link "Assignments" at bounding box center [93, 121] width 187 height 31
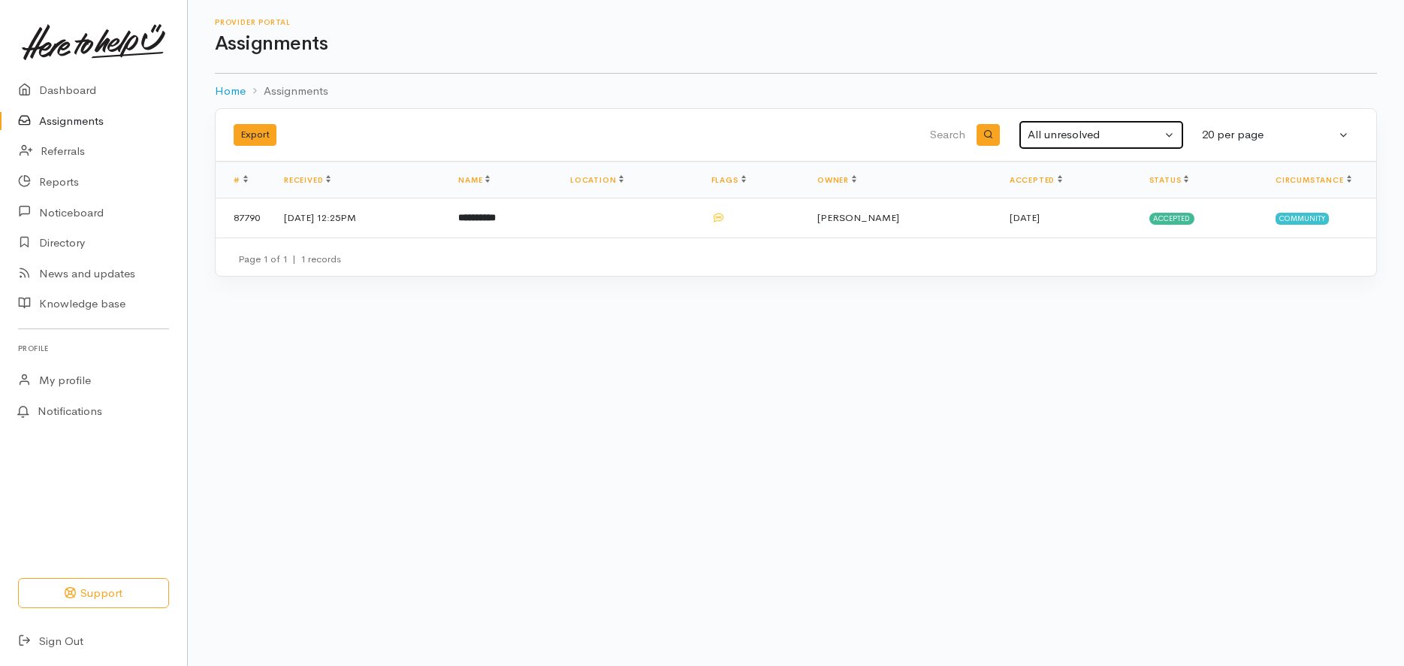
click at [1169, 134] on button "All unresolved" at bounding box center [1101, 134] width 165 height 29
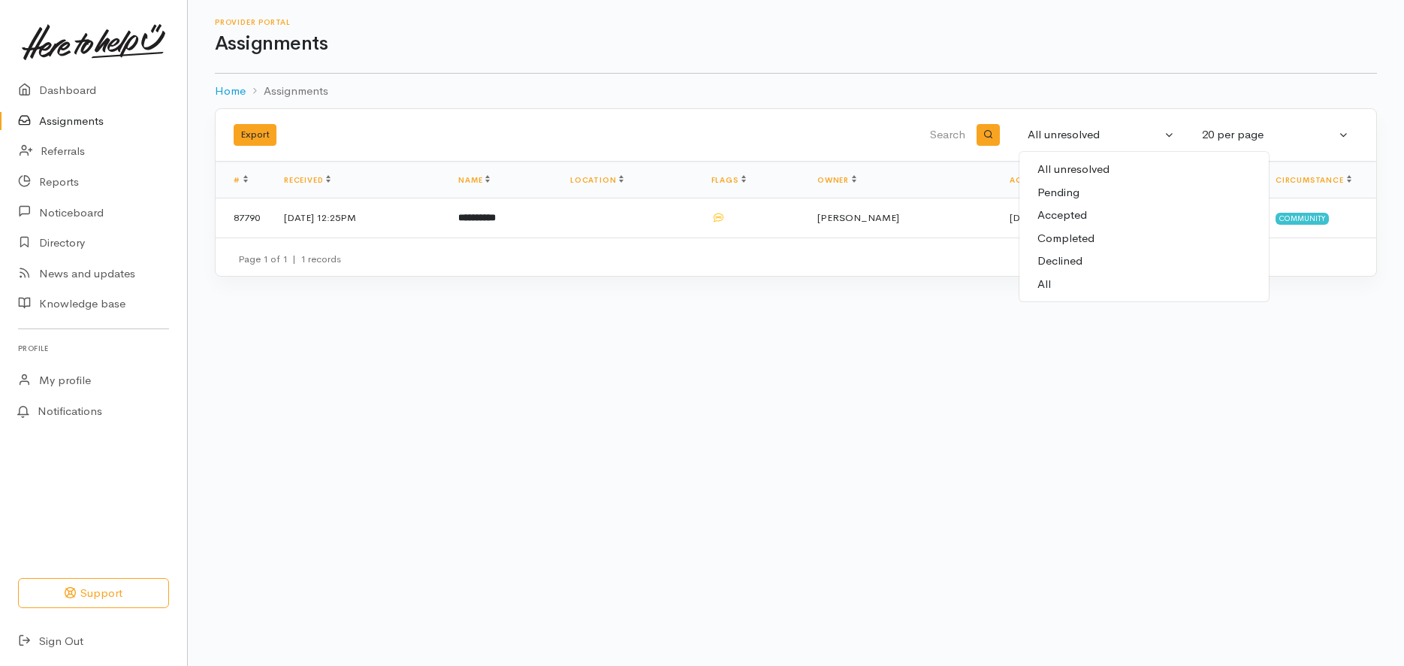
click at [1062, 228] on link "Completed" at bounding box center [1144, 238] width 249 height 23
select select "Completed"
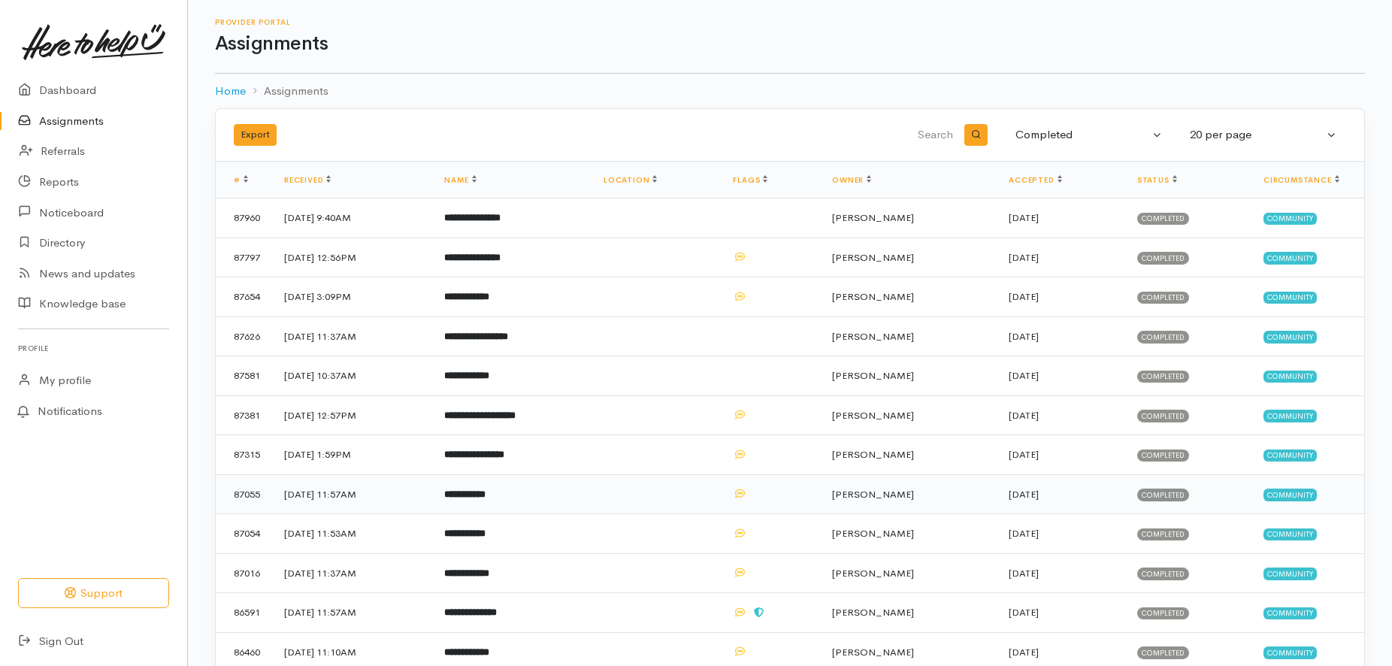
click at [485, 493] on b "**********" at bounding box center [464, 494] width 41 height 10
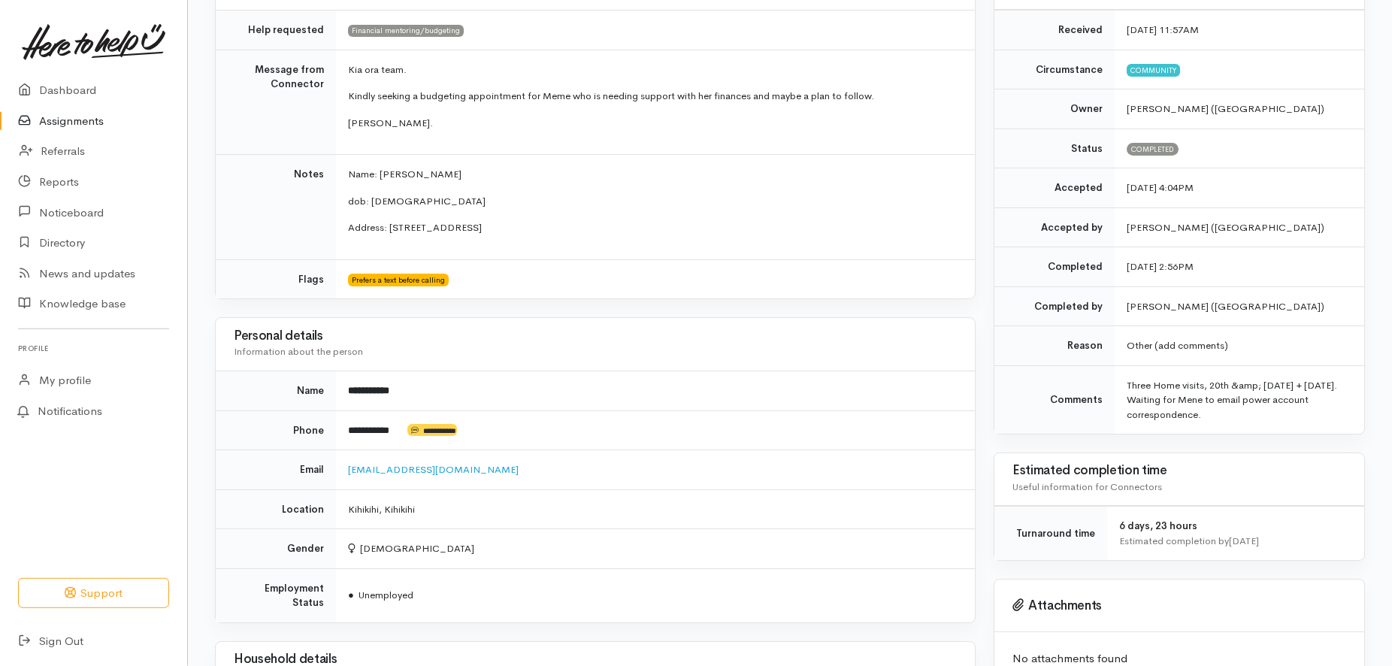
scroll to position [9, 0]
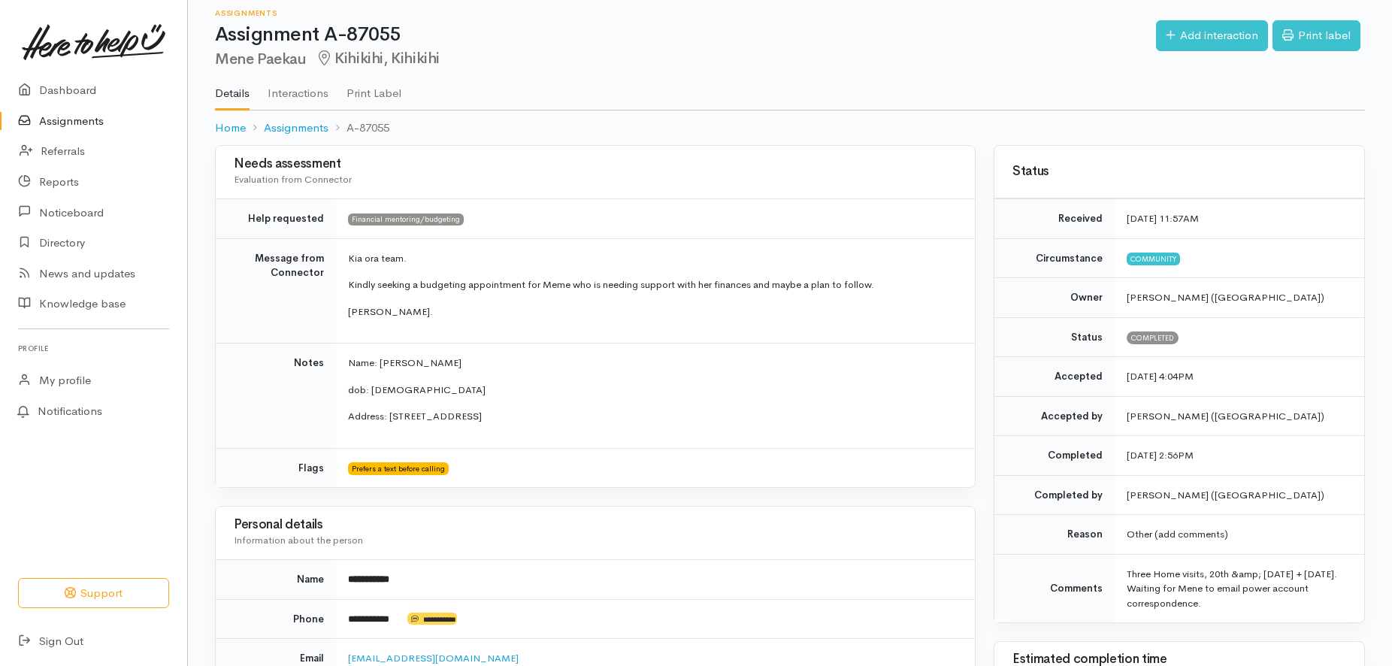
click at [1241, 573] on td "Three Home visits, 20th &amp; [DATE] + [DATE]. Waiting for Mene to email power …" at bounding box center [1238, 588] width 249 height 68
click at [1238, 573] on td "Three Home visits, 20th &amp; 27th August + 18th September 2025. Waiting for Me…" at bounding box center [1238, 588] width 249 height 68
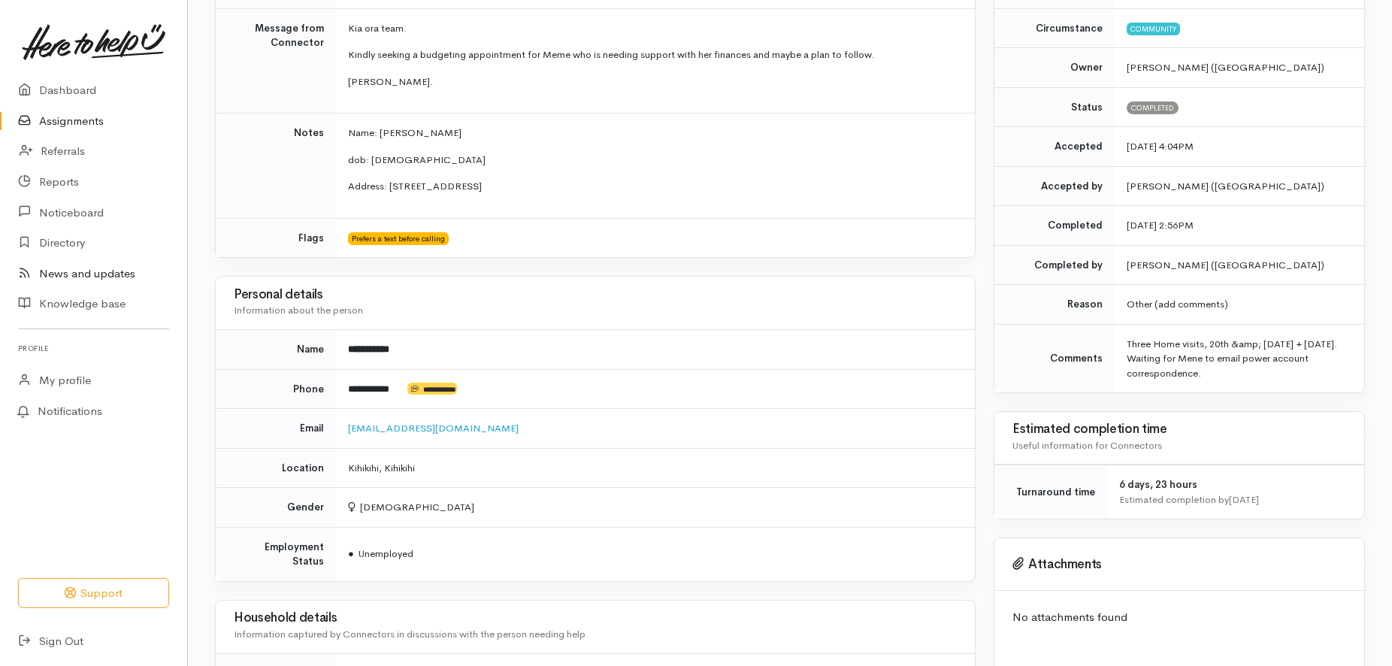
scroll to position [86, 0]
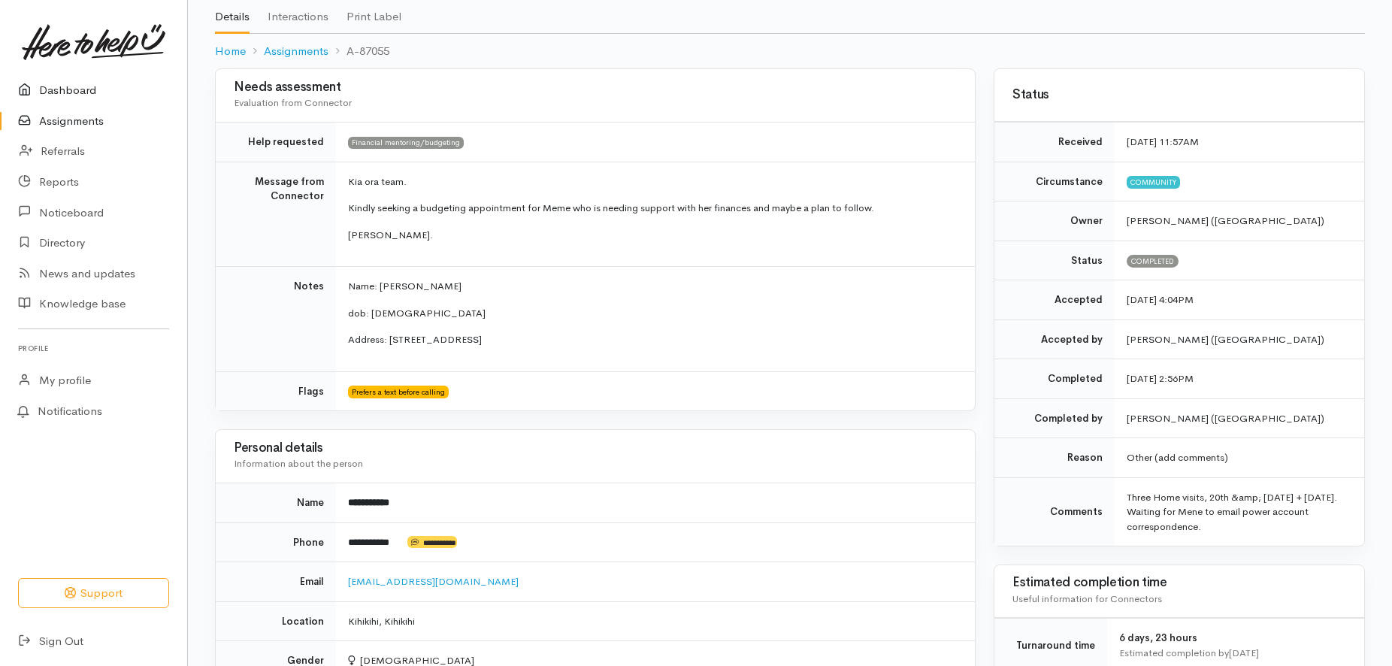
click at [59, 85] on link "Dashboard" at bounding box center [93, 90] width 187 height 31
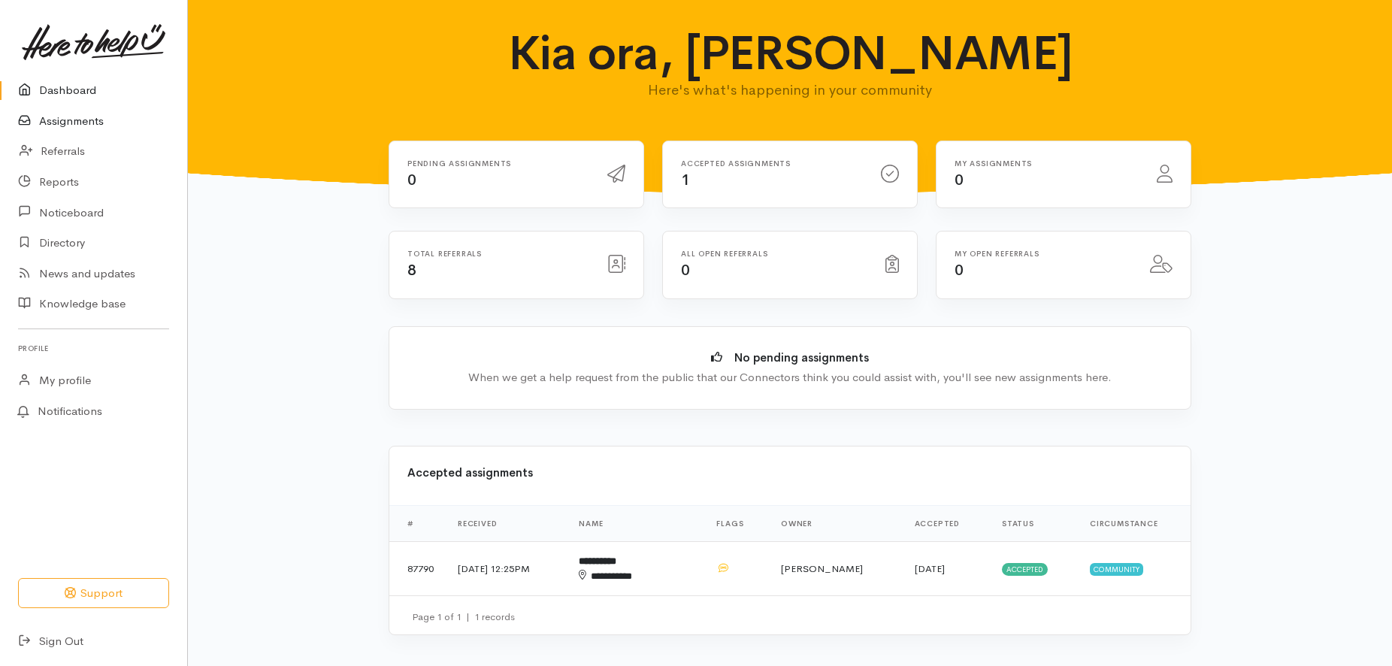
click at [71, 115] on link "Assignments" at bounding box center [93, 121] width 187 height 31
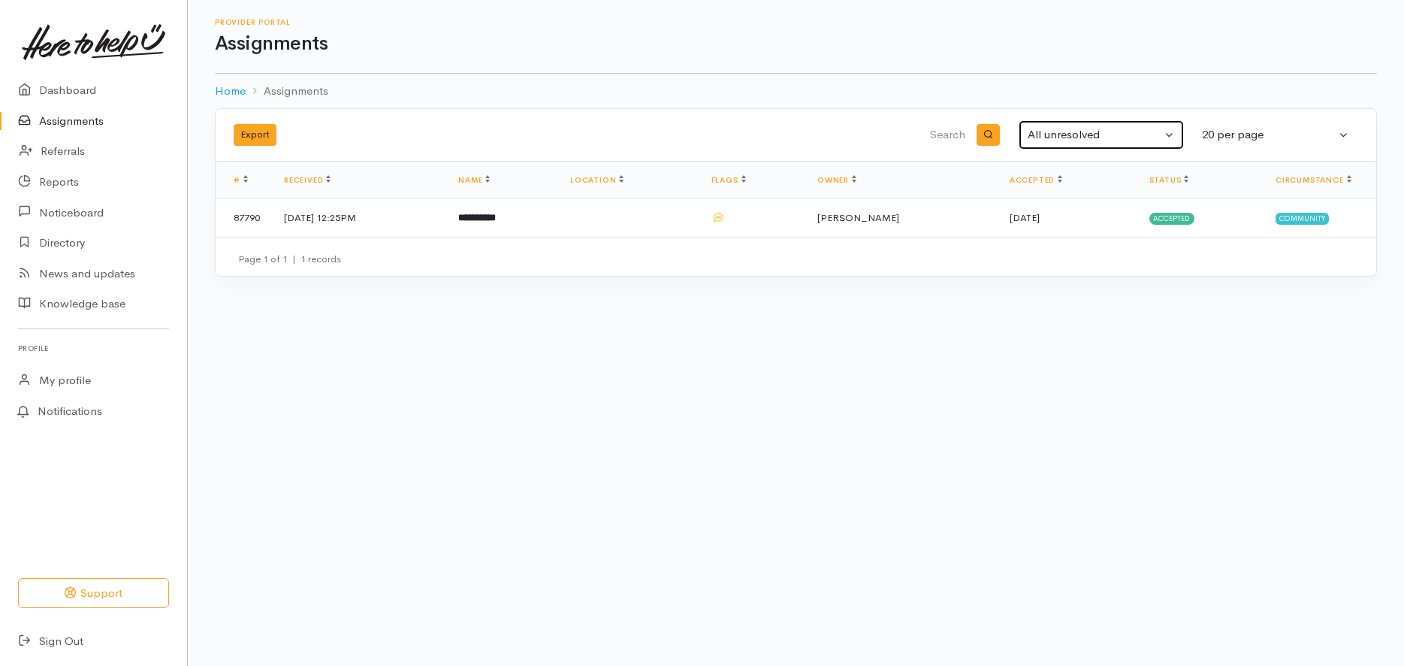
click at [1166, 130] on button "All unresolved" at bounding box center [1101, 134] width 165 height 29
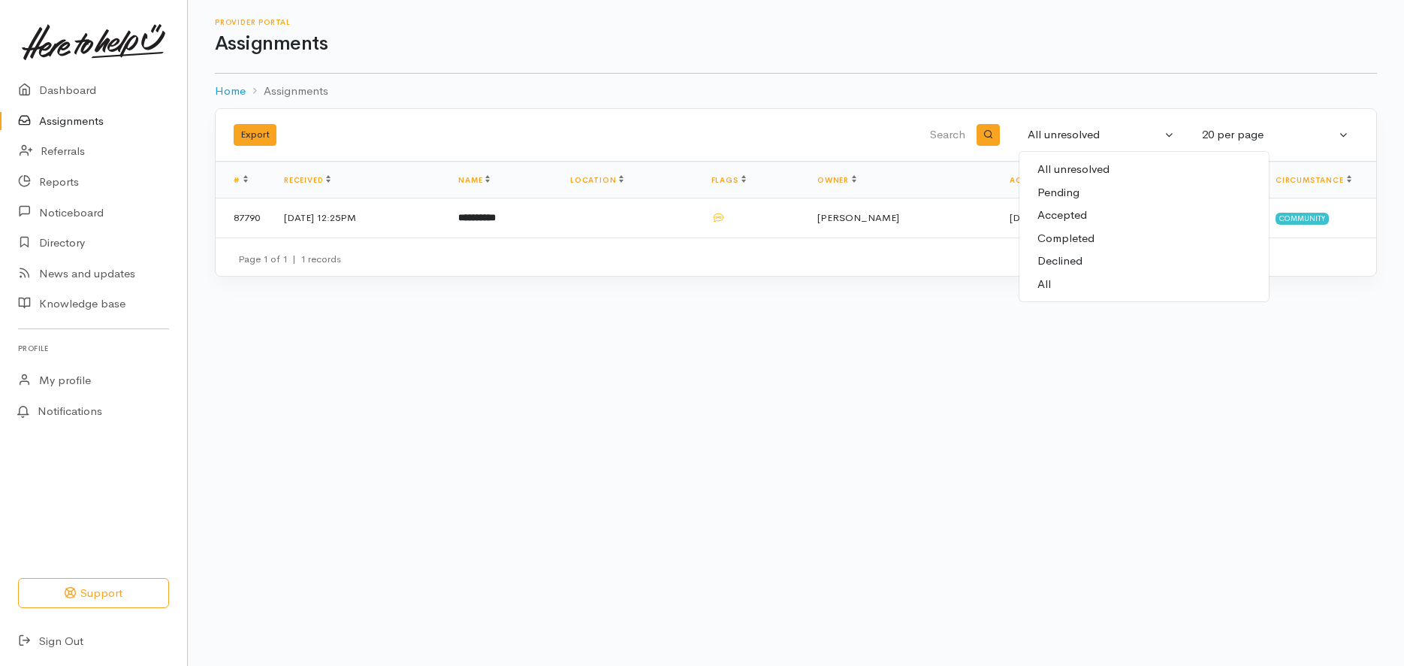
click at [1056, 234] on span "Completed" at bounding box center [1066, 238] width 57 height 17
select select "Completed"
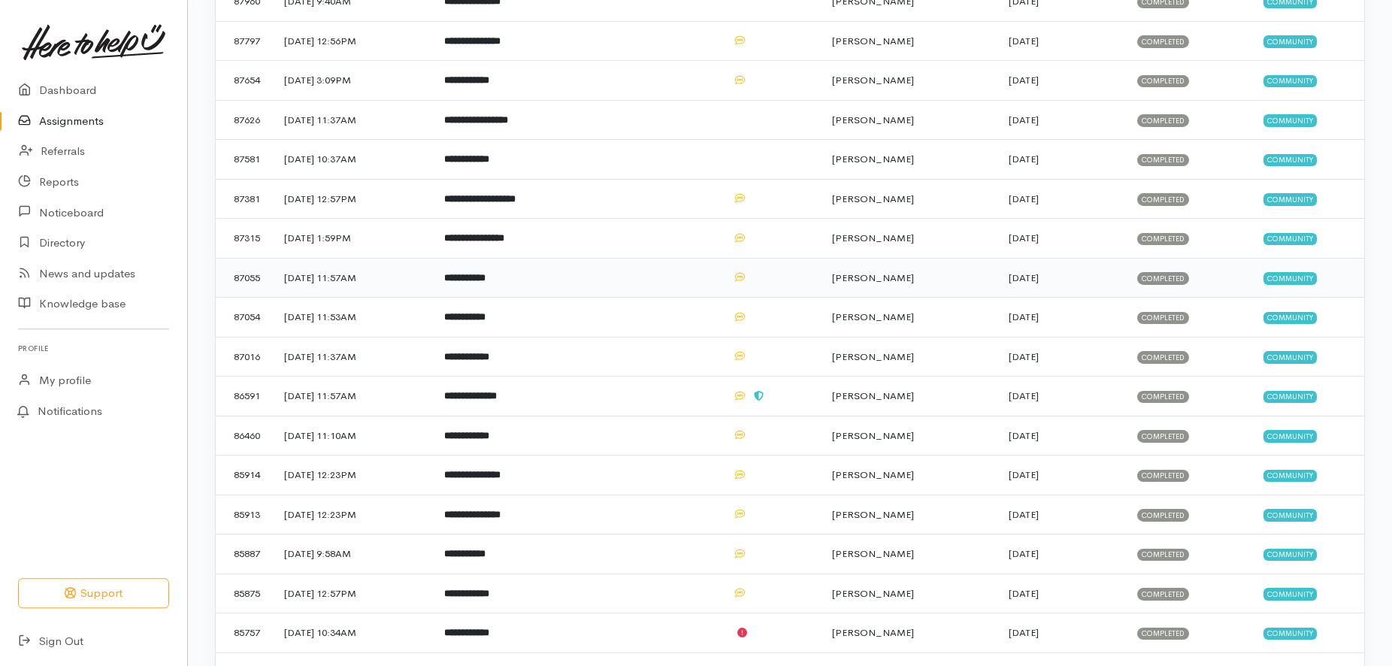
scroll to position [230, 0]
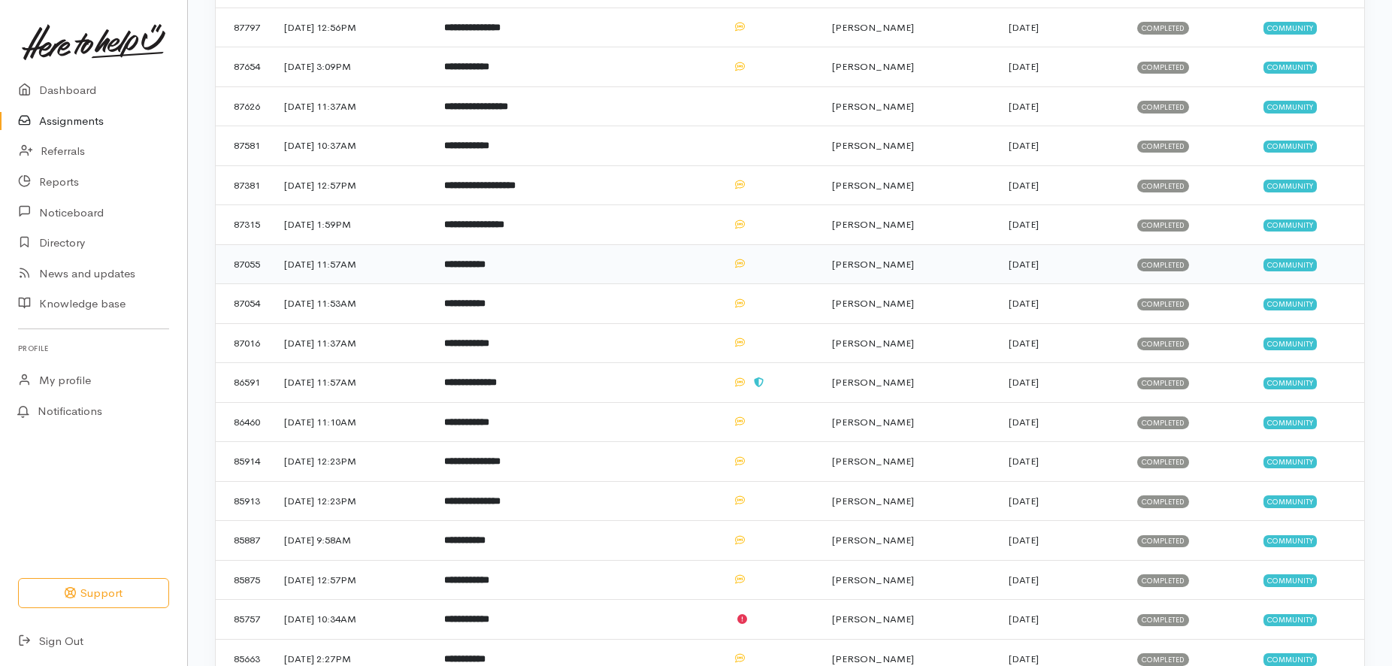
click at [890, 261] on span "[PERSON_NAME]" at bounding box center [873, 264] width 82 height 13
